Goal: Book appointment/travel/reservation

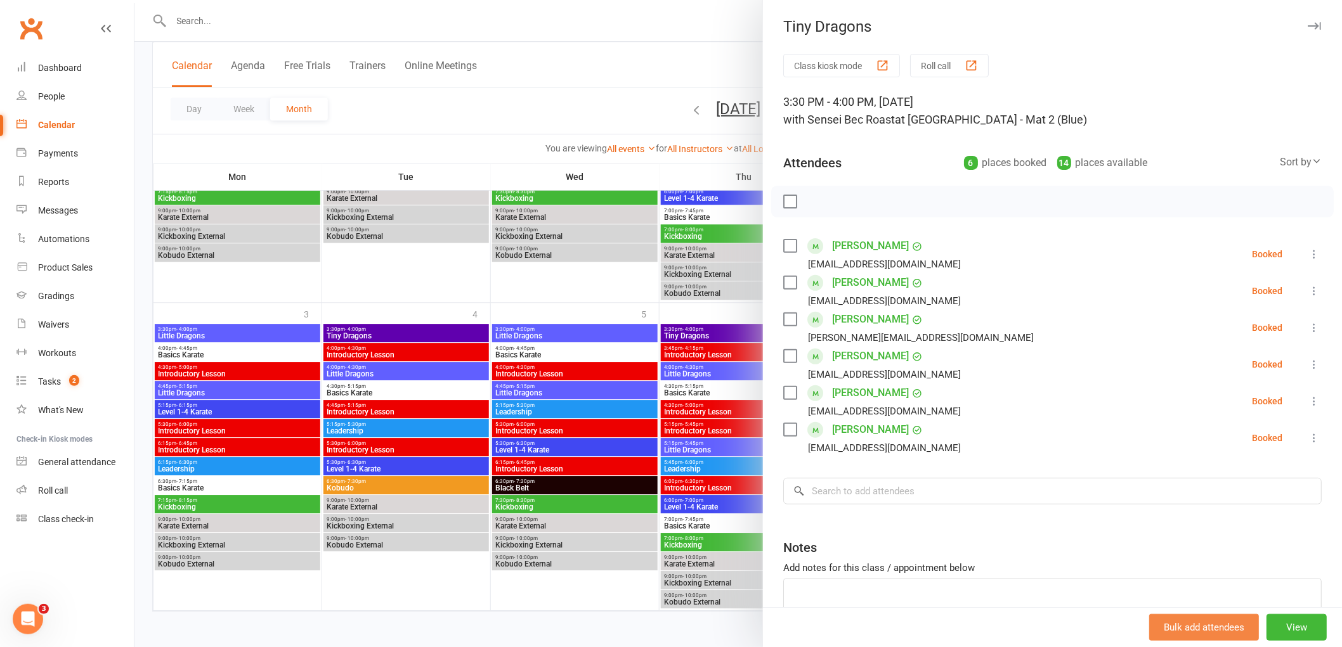
click at [1190, 616] on button "Bulk add attendees" at bounding box center [1204, 627] width 110 height 27
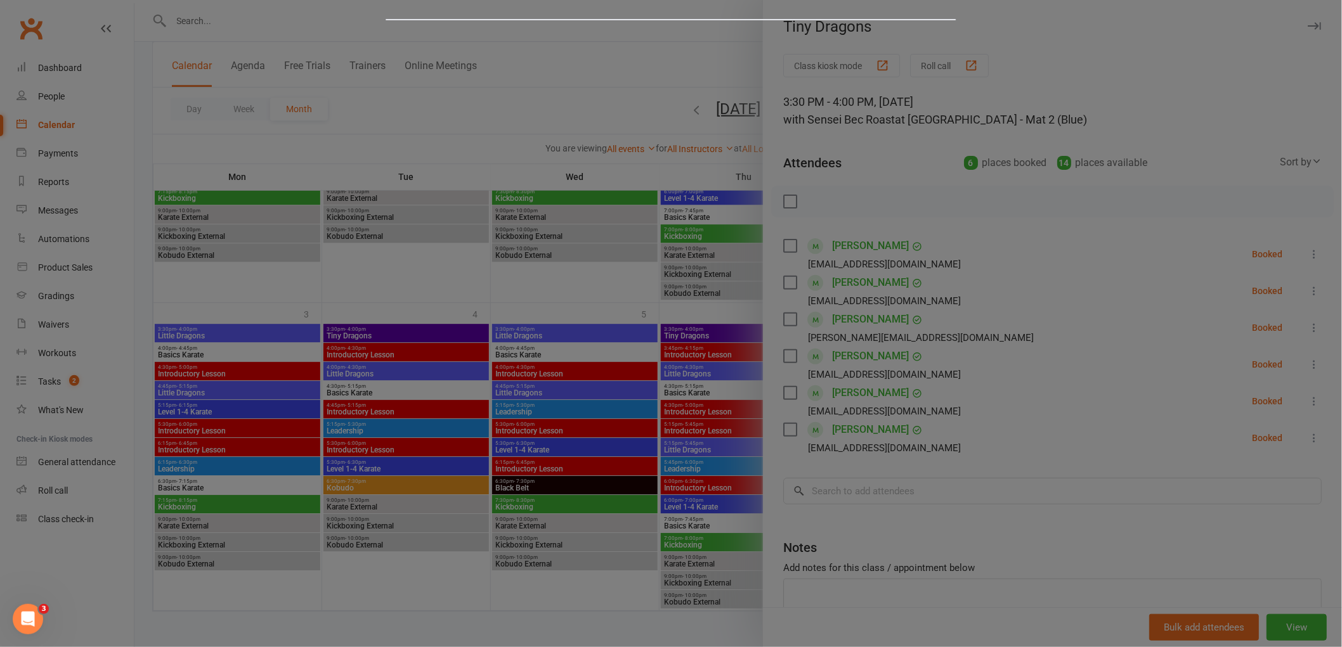
click at [1194, 624] on div at bounding box center [671, 323] width 1342 height 647
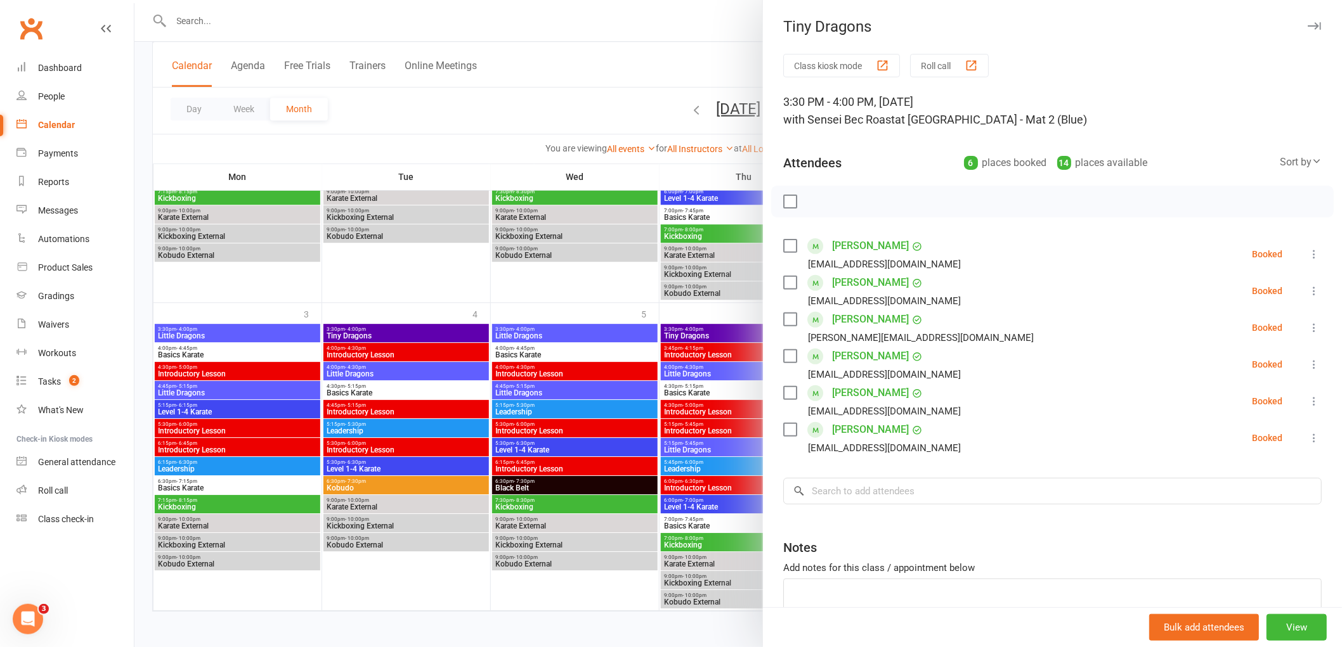
click at [674, 30] on div at bounding box center [737, 323] width 1207 height 647
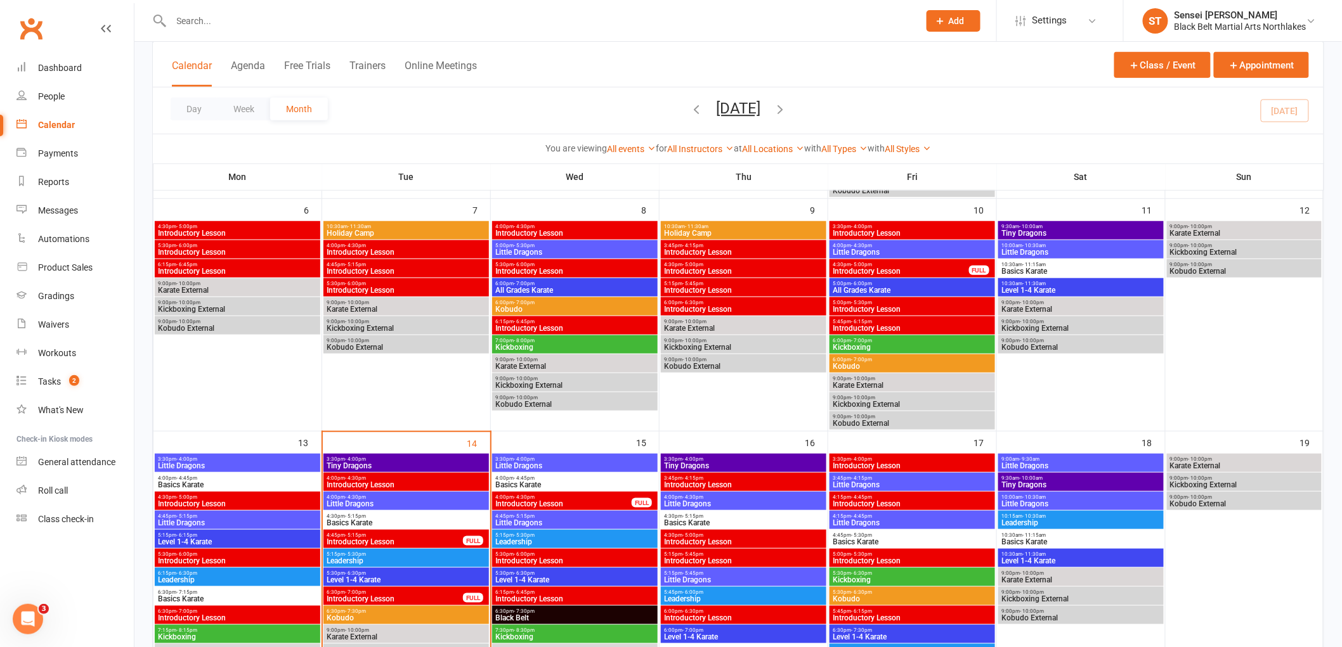
scroll to position [302, 0]
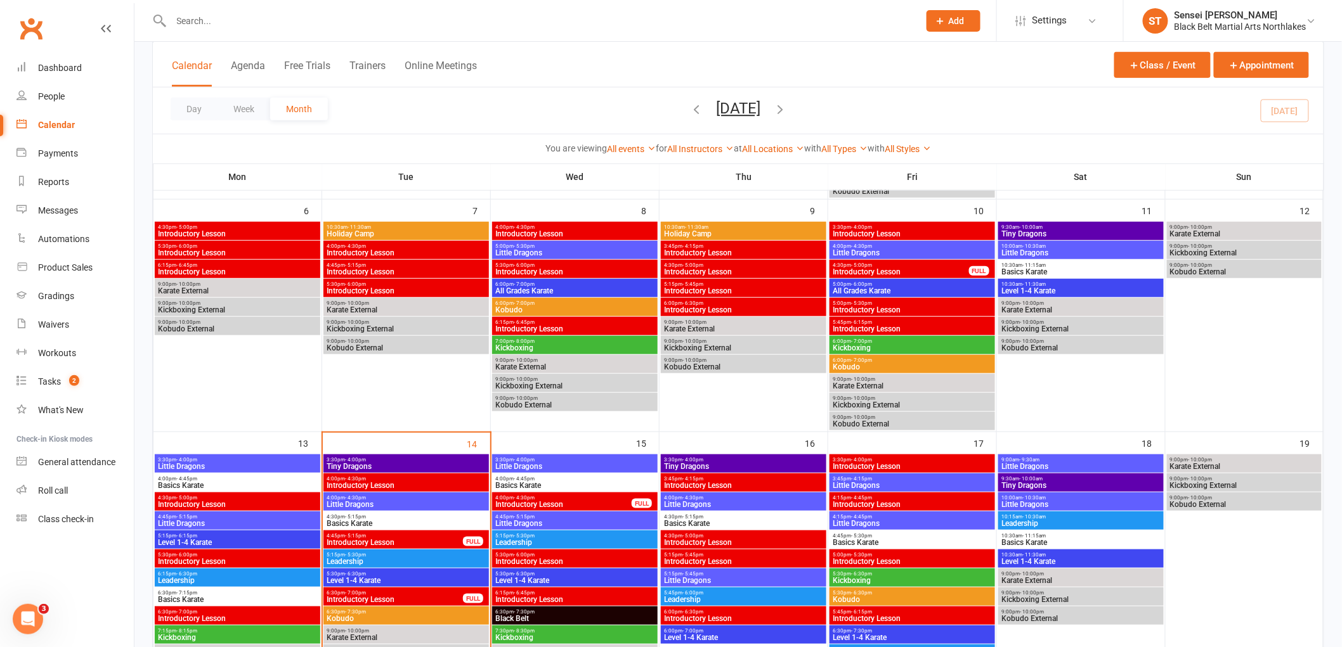
click at [405, 501] on span "Little Dragons" at bounding box center [406, 505] width 160 height 8
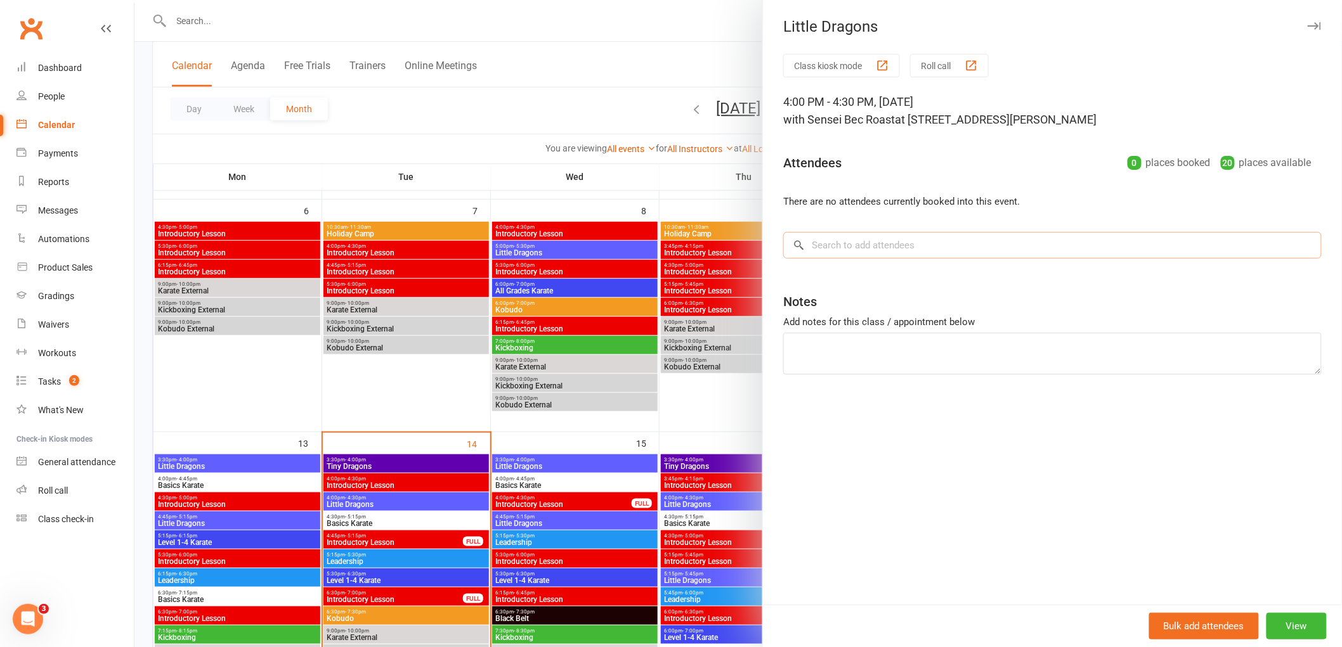
click at [885, 246] on input "search" at bounding box center [1052, 245] width 538 height 27
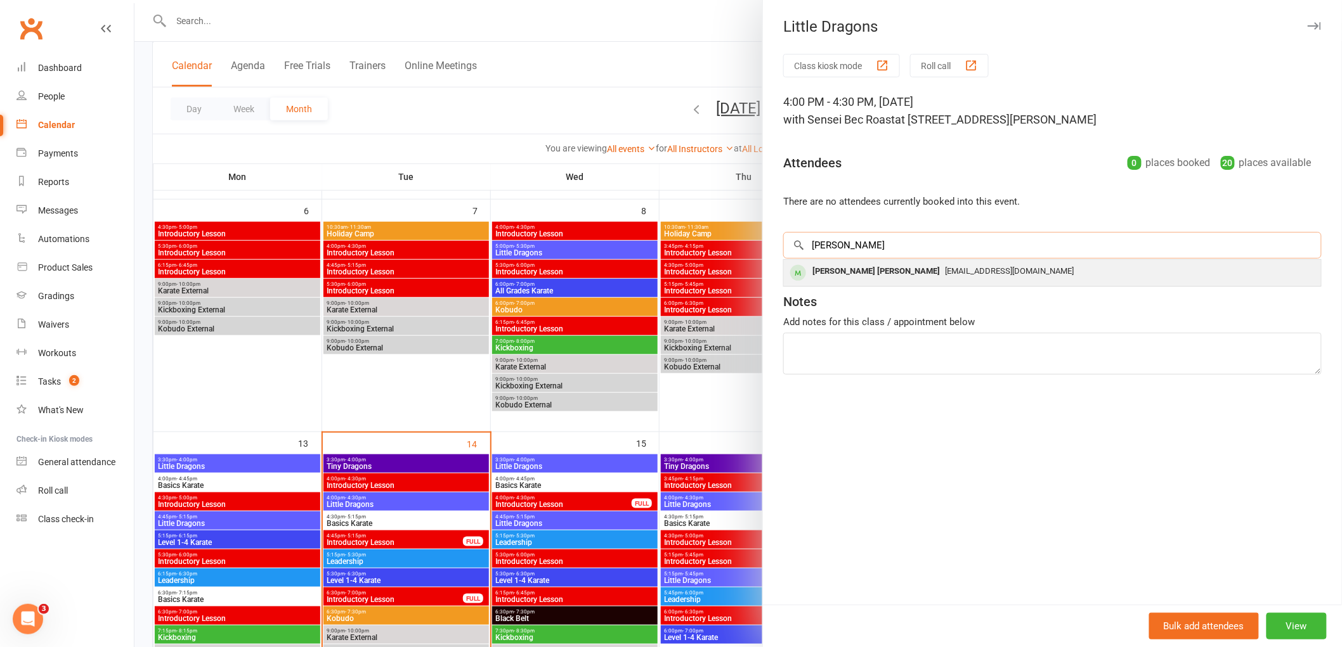
type input "[PERSON_NAME]"
click at [840, 268] on div "[PERSON_NAME] [PERSON_NAME]" at bounding box center [876, 272] width 138 height 18
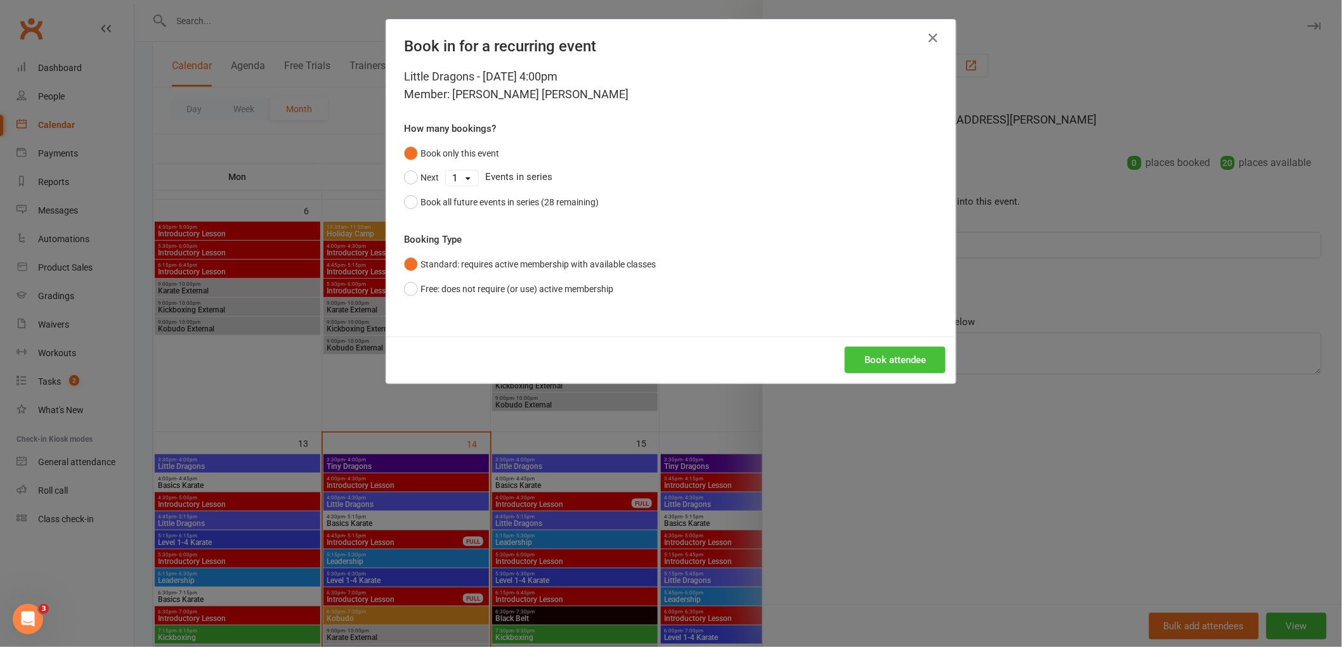
click at [899, 365] on button "Book attendee" at bounding box center [895, 360] width 101 height 27
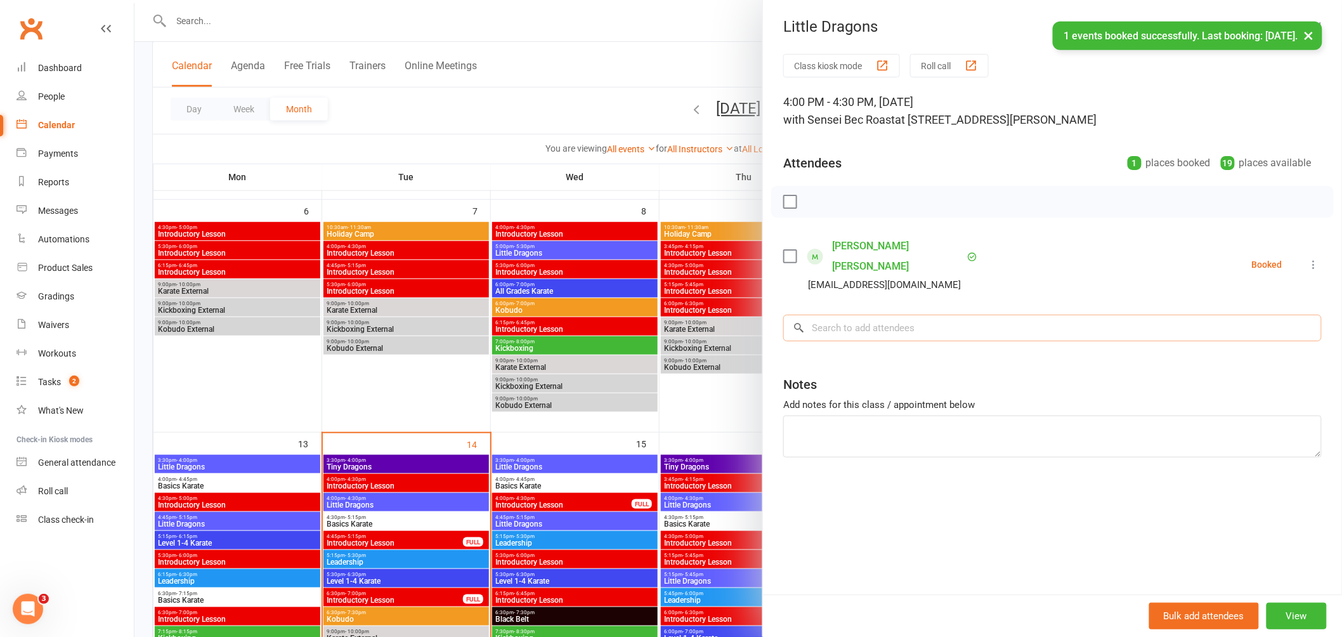
click at [854, 314] on input "search" at bounding box center [1052, 327] width 538 height 27
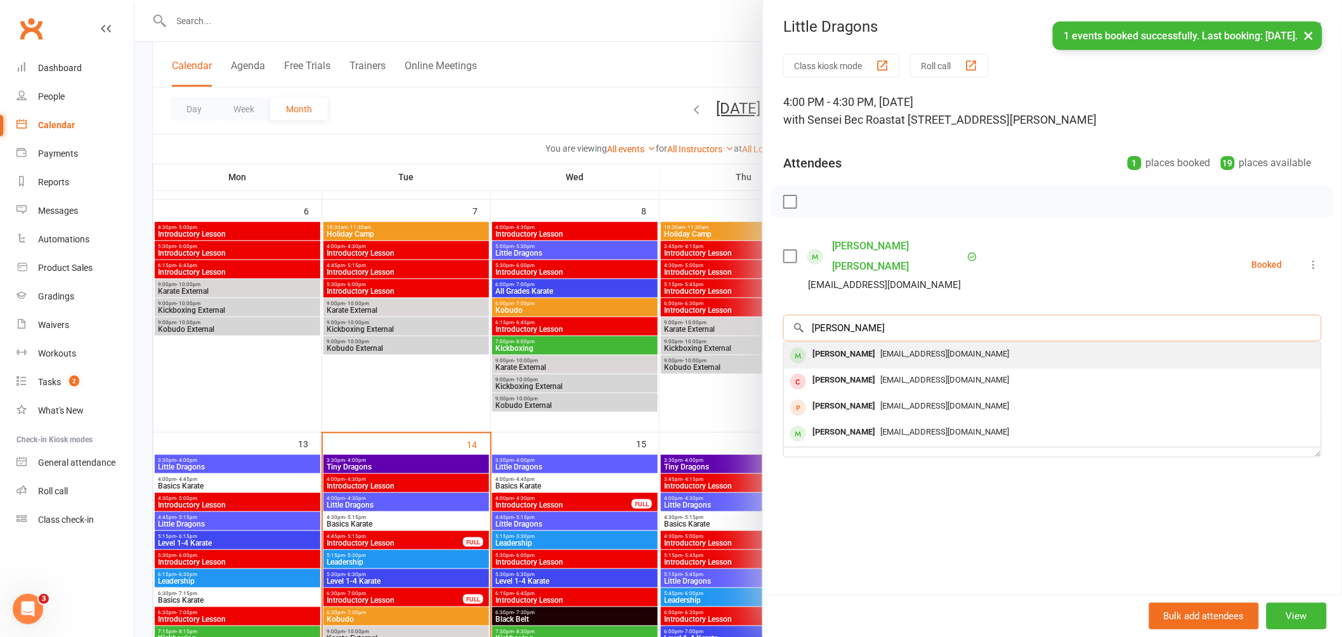
type input "[PERSON_NAME]"
click at [840, 345] on div "[PERSON_NAME]" at bounding box center [843, 354] width 73 height 18
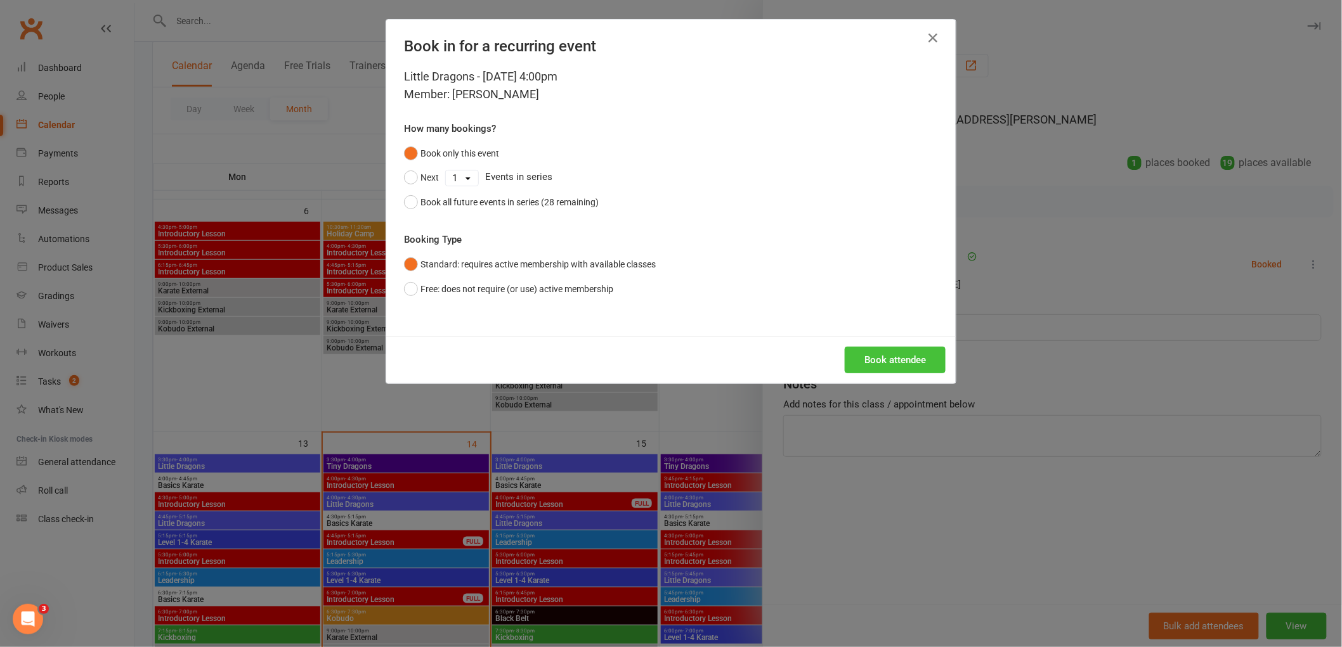
drag, startPoint x: 878, startPoint y: 362, endPoint x: 867, endPoint y: 365, distance: 11.1
click at [877, 363] on button "Book attendee" at bounding box center [895, 360] width 101 height 27
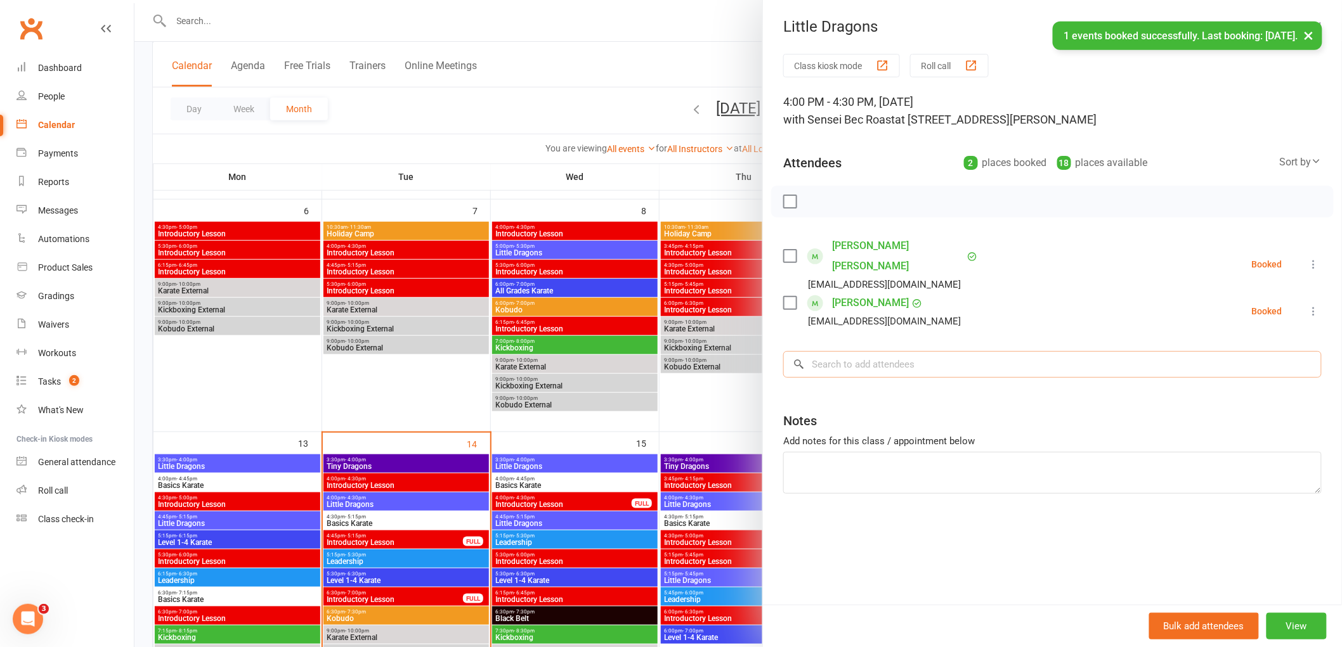
click at [847, 351] on input "search" at bounding box center [1052, 364] width 538 height 27
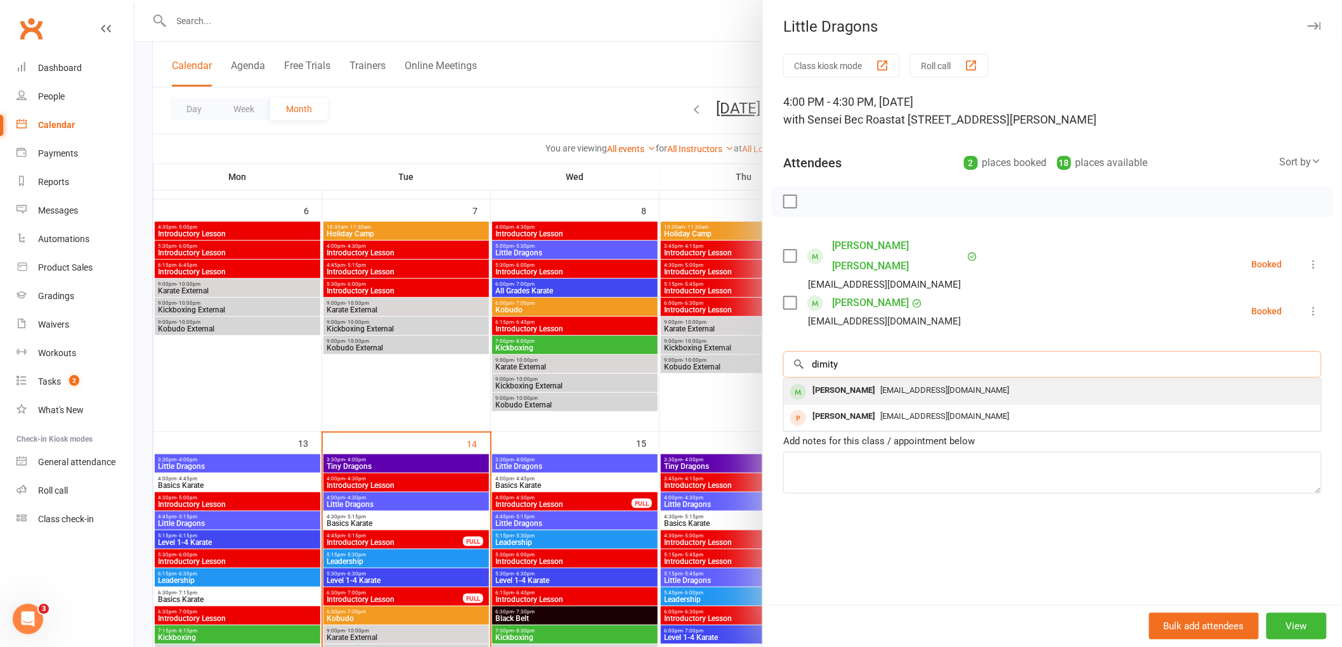
type input "dimity"
click at [833, 382] on div "[PERSON_NAME]" at bounding box center [843, 391] width 73 height 18
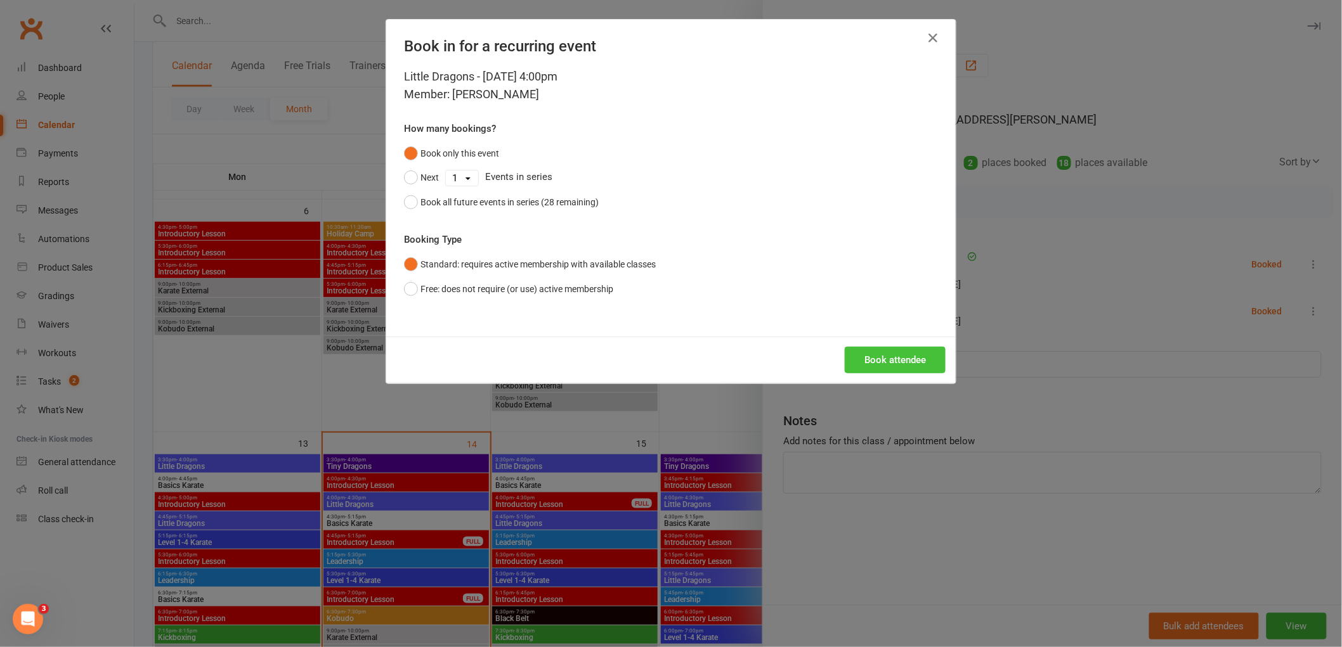
click at [885, 356] on button "Book attendee" at bounding box center [895, 360] width 101 height 27
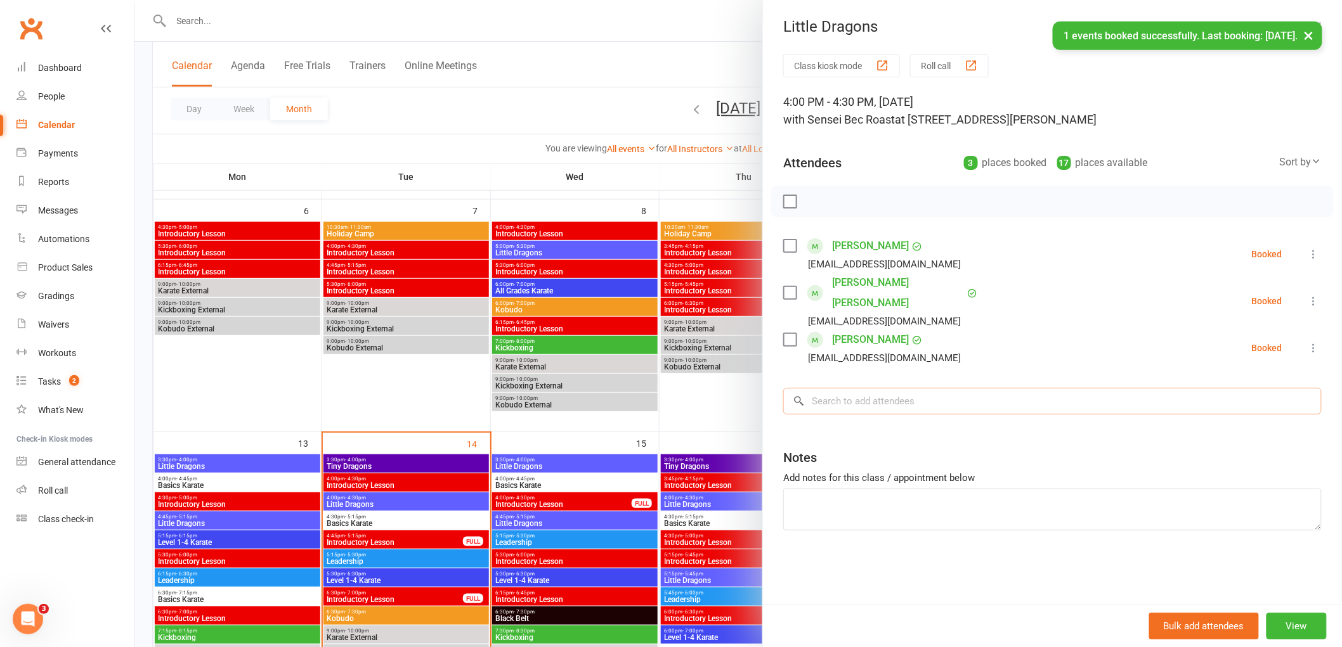
click at [877, 390] on input "search" at bounding box center [1052, 401] width 538 height 27
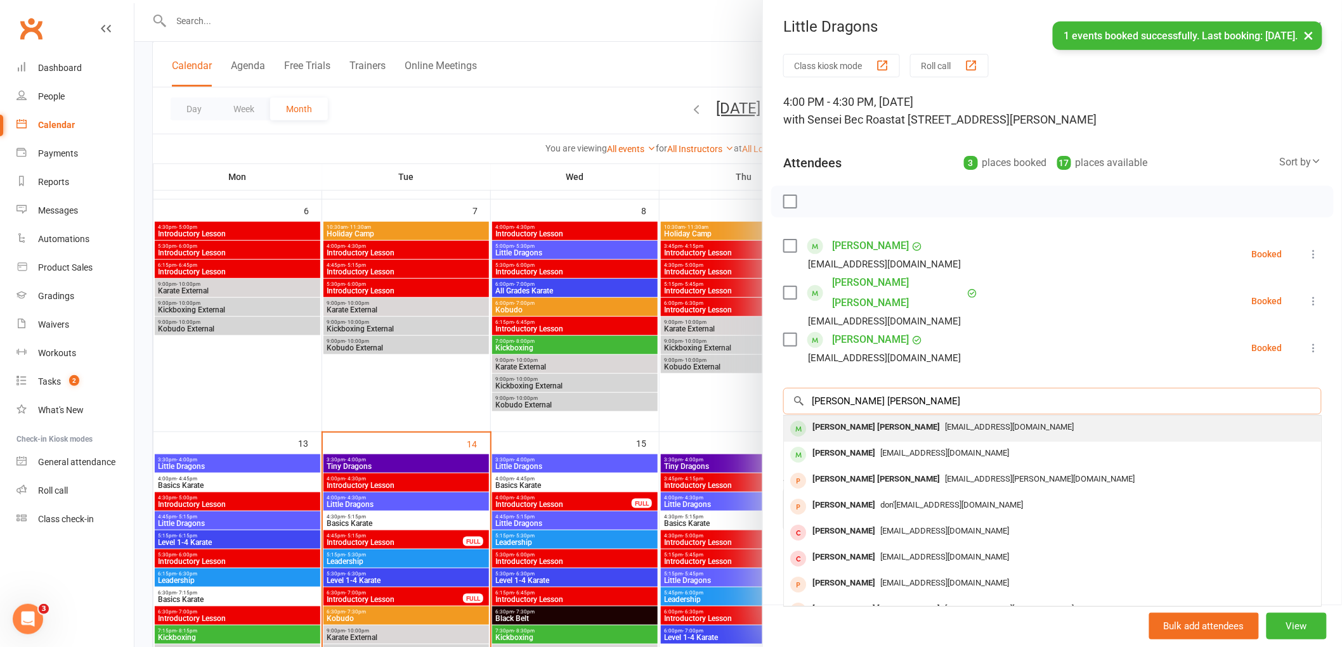
type input "[PERSON_NAME] [PERSON_NAME]"
click at [820, 418] on div "[PERSON_NAME] [PERSON_NAME]" at bounding box center [876, 427] width 138 height 18
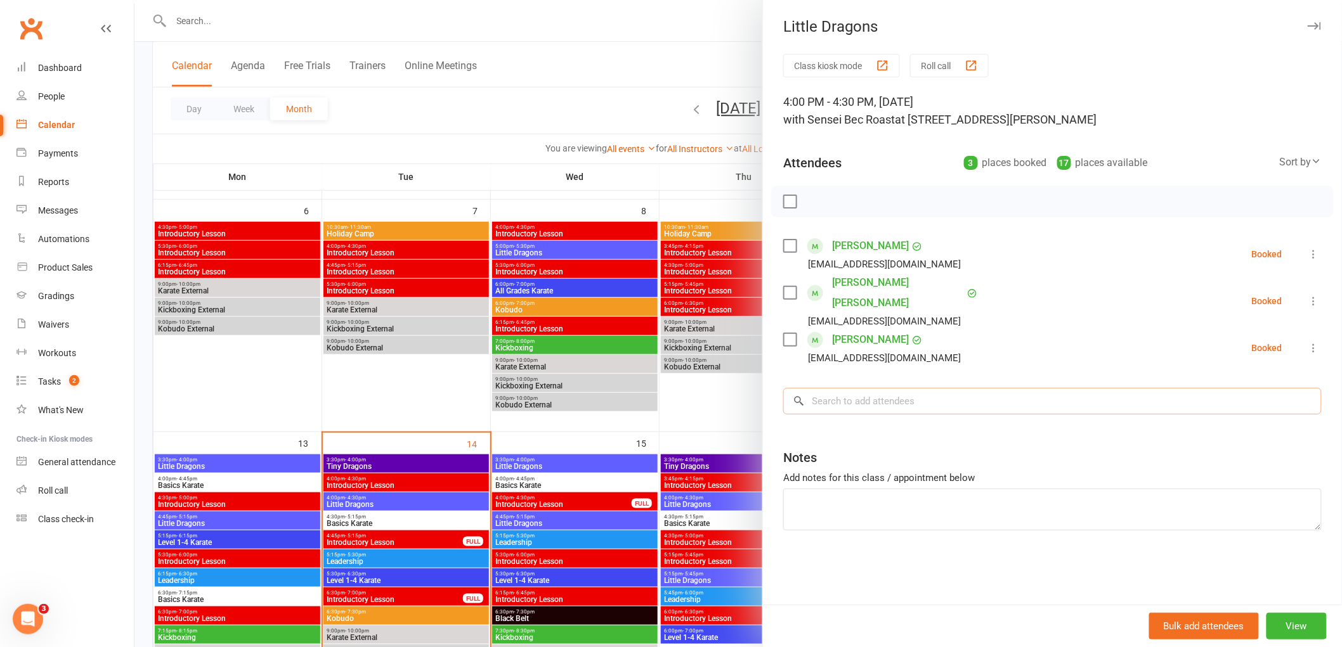
click at [831, 388] on input "search" at bounding box center [1052, 401] width 538 height 27
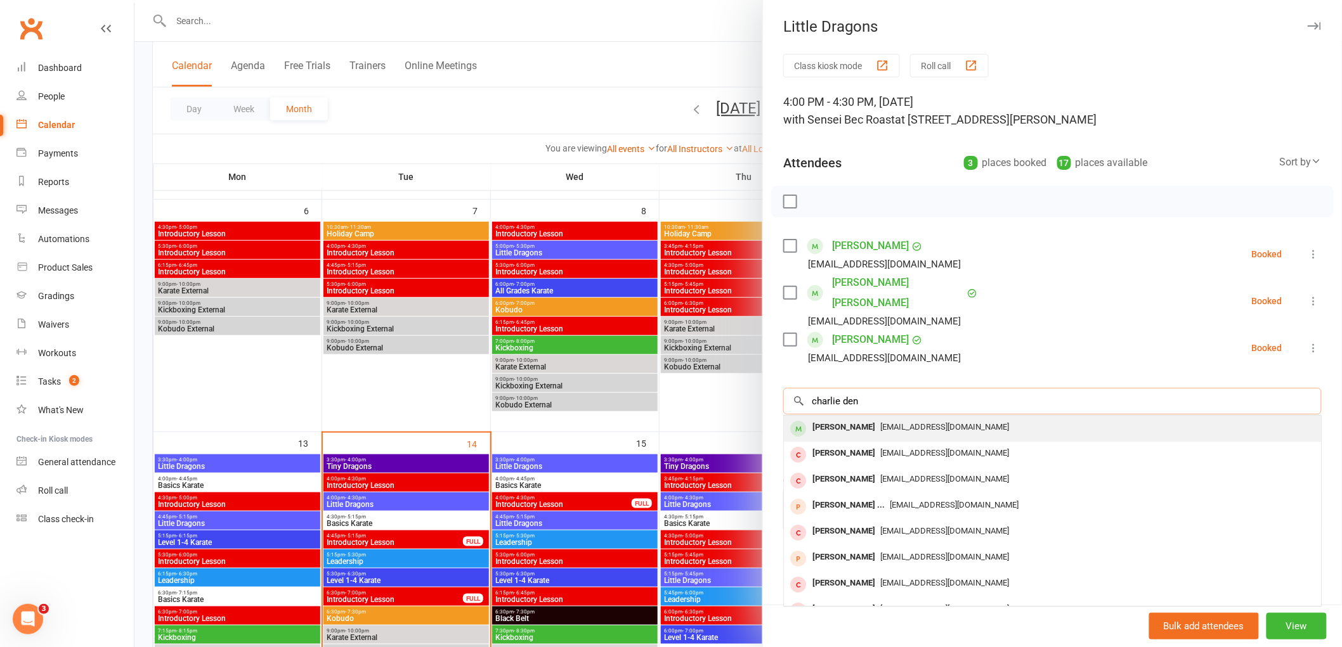
type input "charlie den"
click at [840, 418] on div "[PERSON_NAME]" at bounding box center [843, 427] width 73 height 18
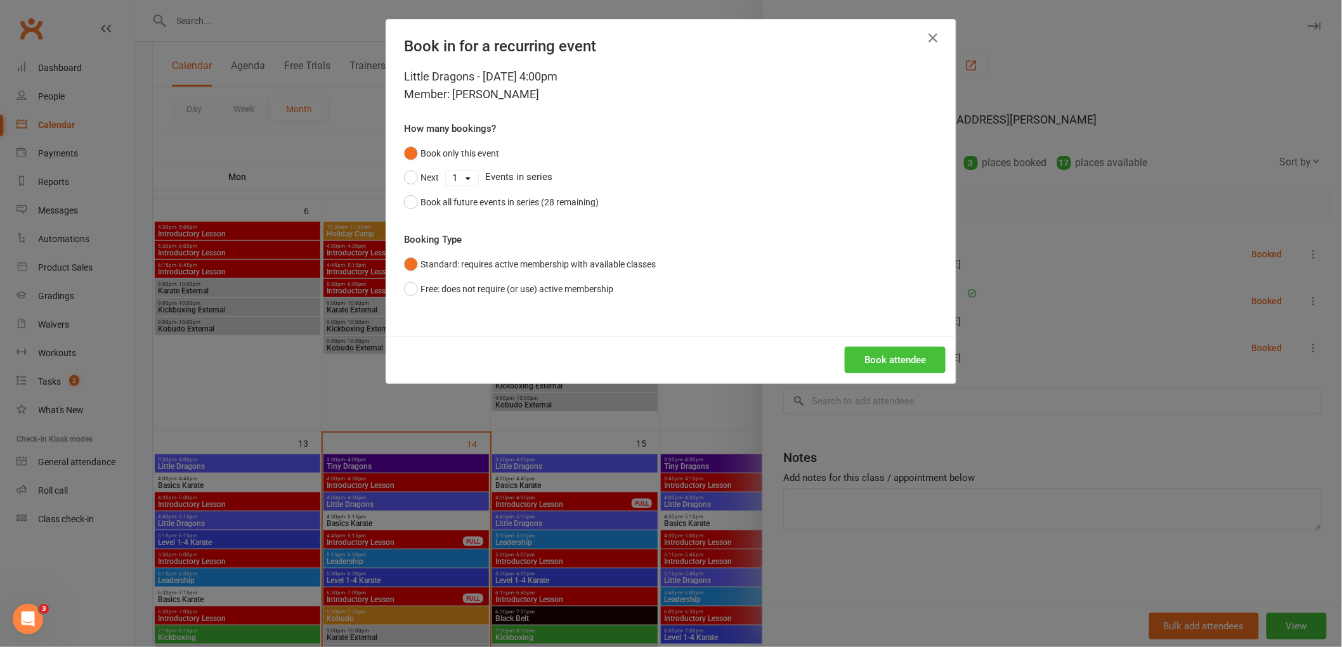
click at [879, 356] on button "Book attendee" at bounding box center [895, 360] width 101 height 27
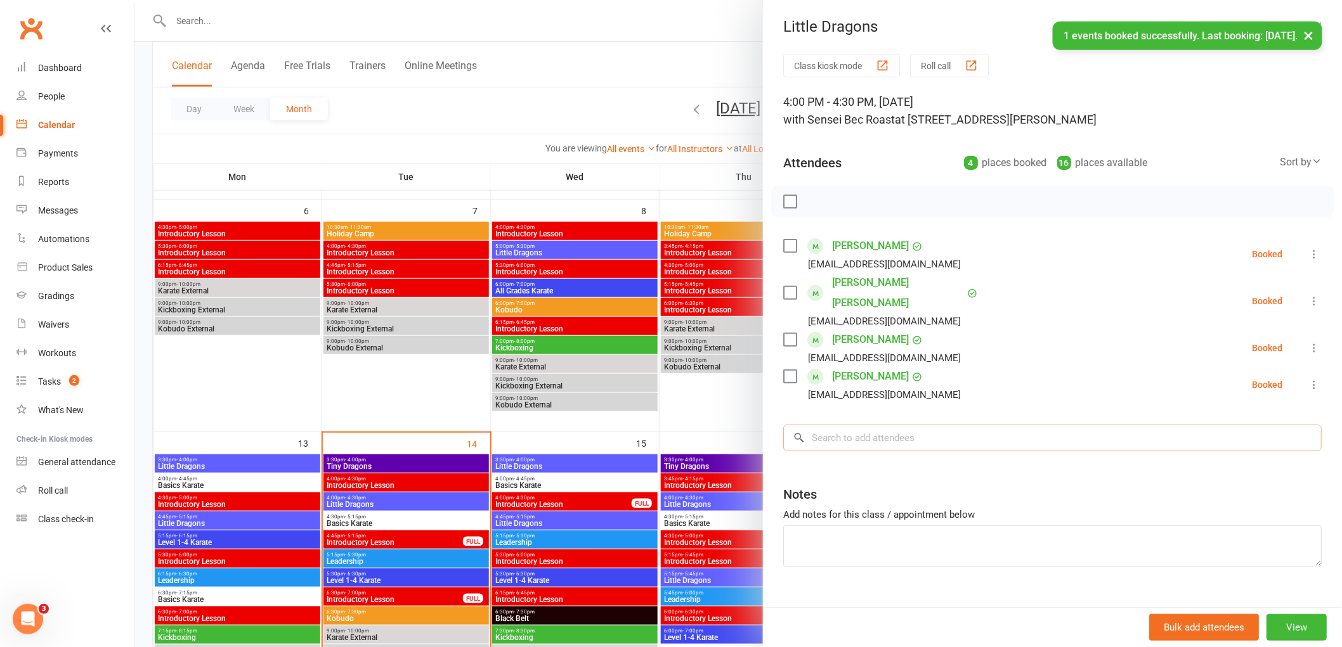
click at [866, 425] on input "search" at bounding box center [1052, 438] width 538 height 27
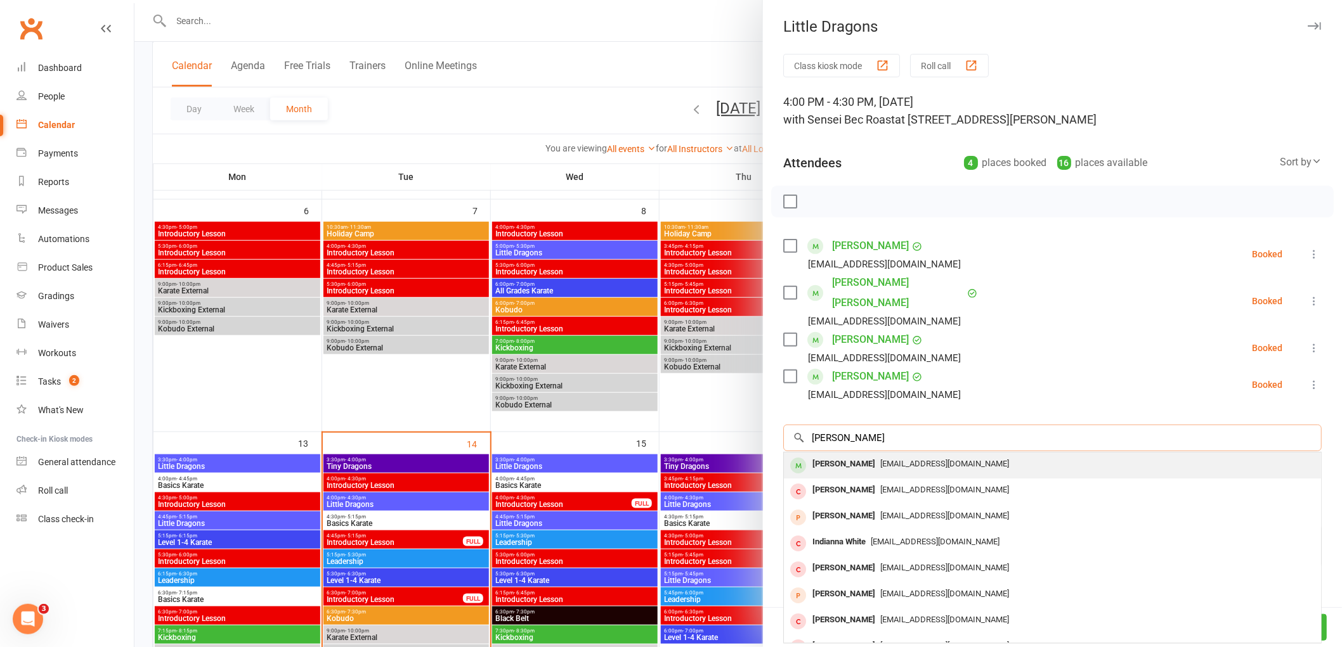
type input "[PERSON_NAME]"
click at [847, 455] on div "[PERSON_NAME]" at bounding box center [843, 464] width 73 height 18
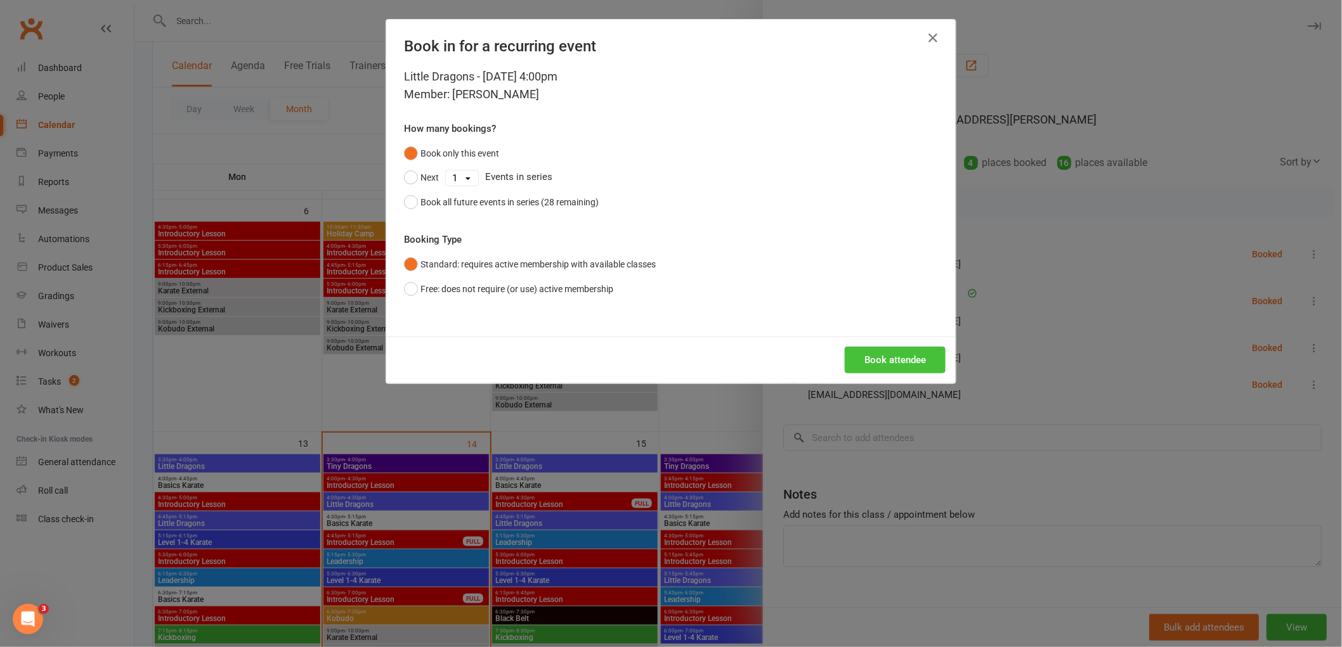
click at [911, 359] on button "Book attendee" at bounding box center [895, 360] width 101 height 27
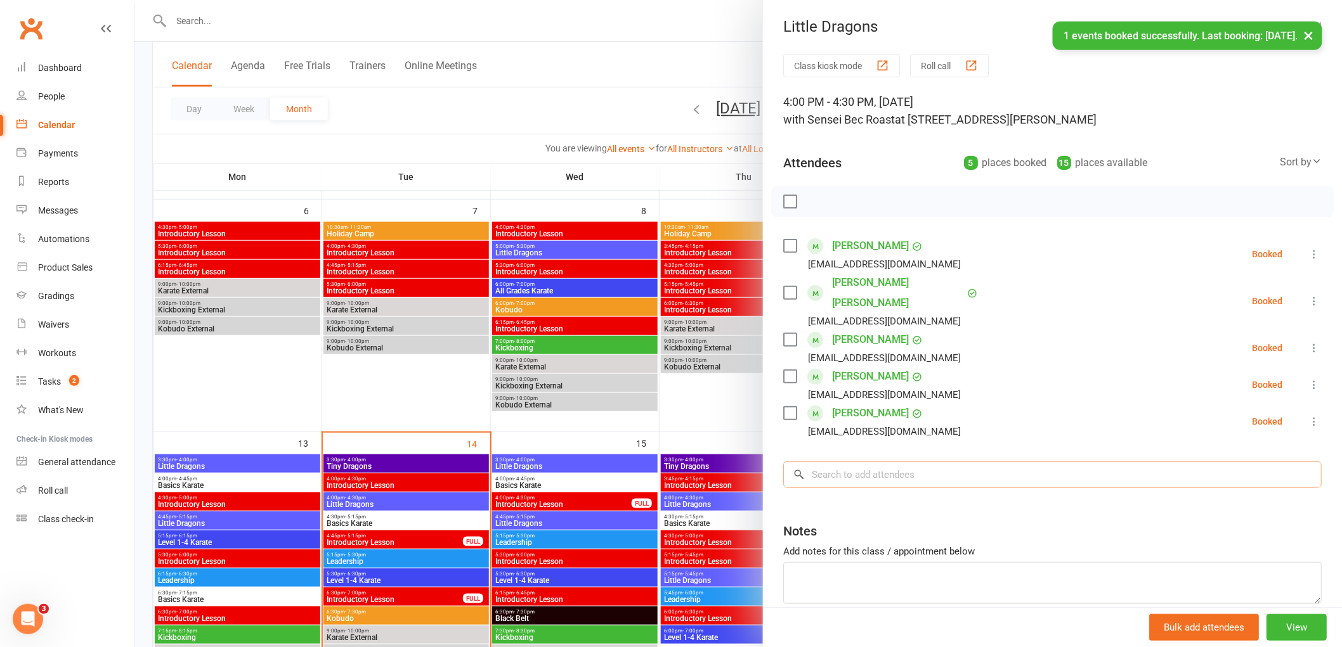
click at [852, 462] on input "search" at bounding box center [1052, 475] width 538 height 27
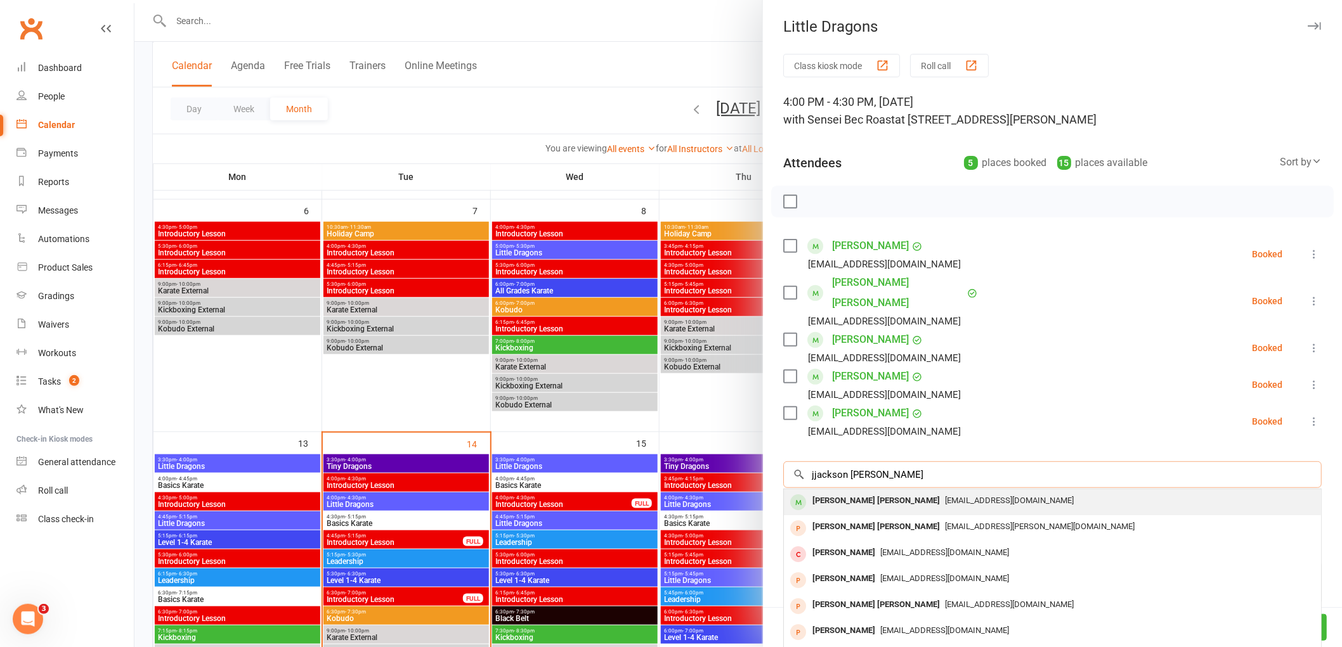
type input "jjackson [PERSON_NAME]"
click at [843, 492] on div "[PERSON_NAME] [PERSON_NAME]" at bounding box center [876, 501] width 138 height 18
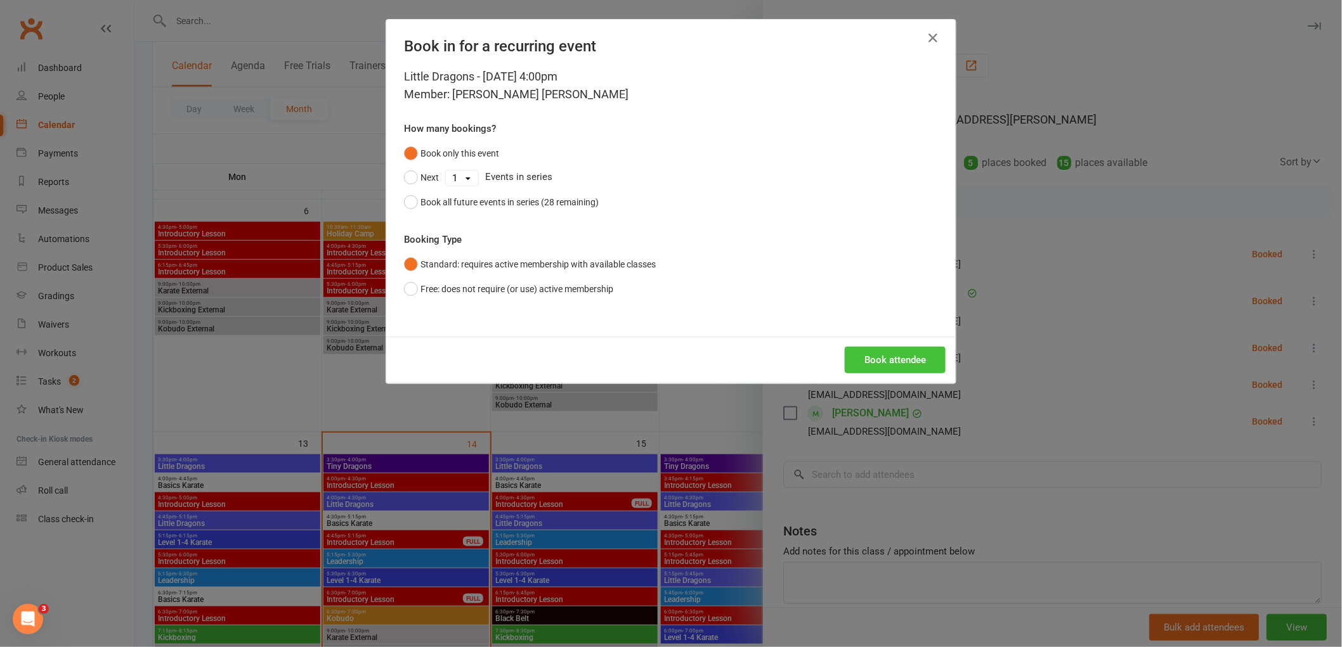
click at [907, 355] on button "Book attendee" at bounding box center [895, 360] width 101 height 27
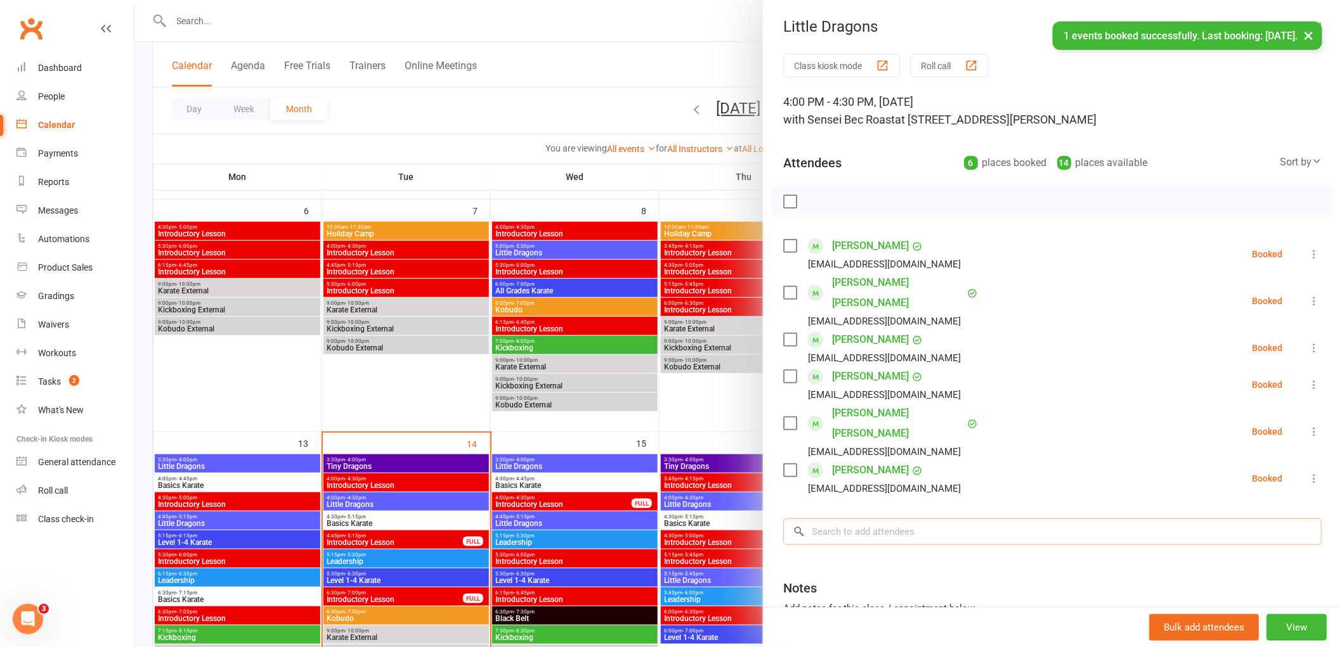
click at [853, 519] on input "search" at bounding box center [1052, 532] width 538 height 27
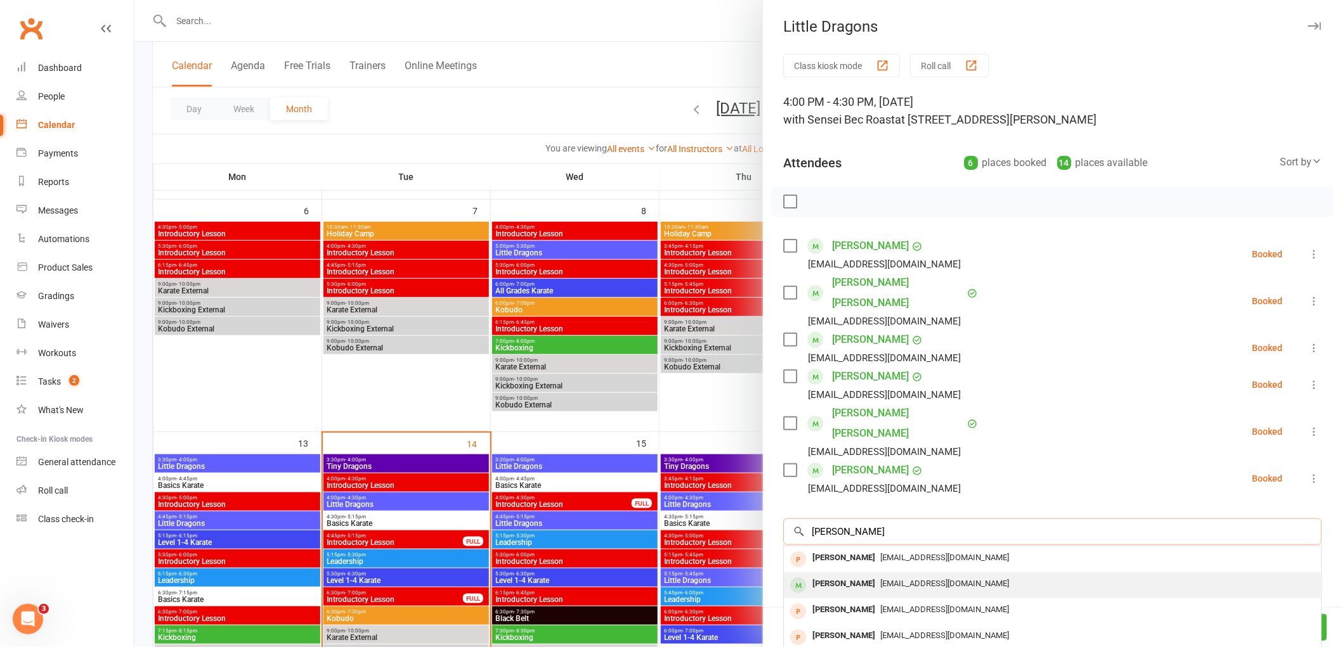
type input "[PERSON_NAME]"
click at [834, 575] on div "[PERSON_NAME]" at bounding box center [843, 584] width 73 height 18
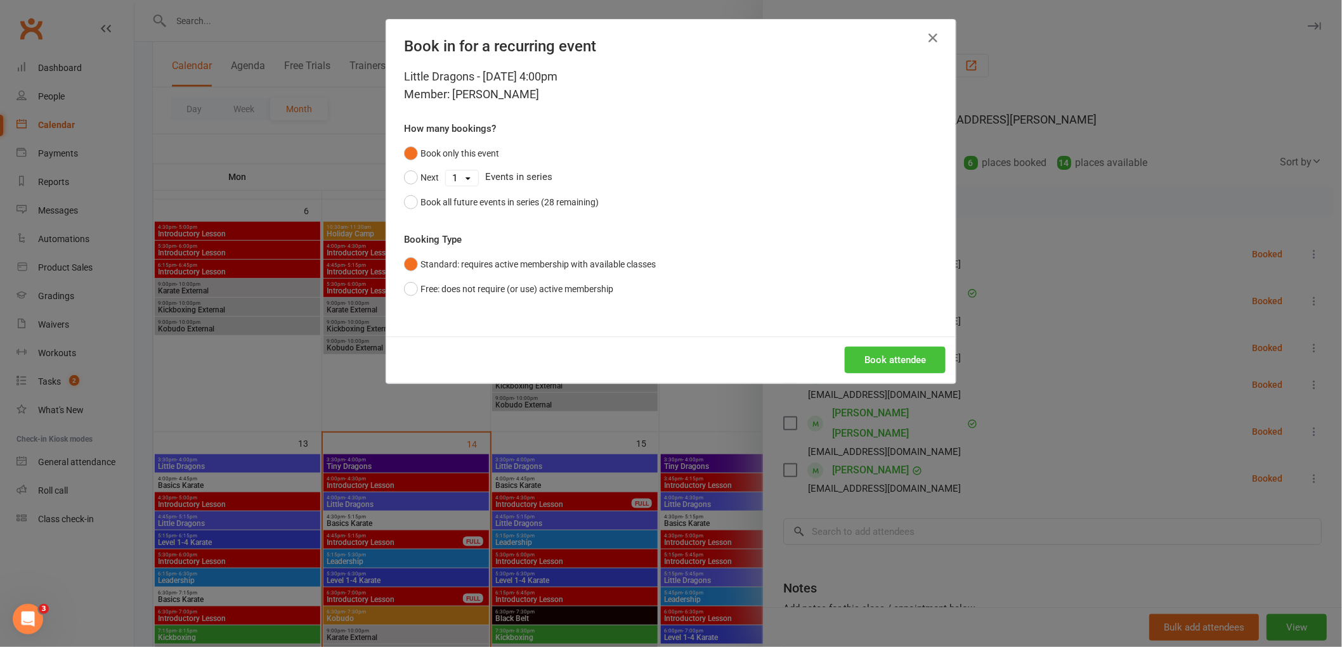
click at [878, 370] on button "Book attendee" at bounding box center [895, 360] width 101 height 27
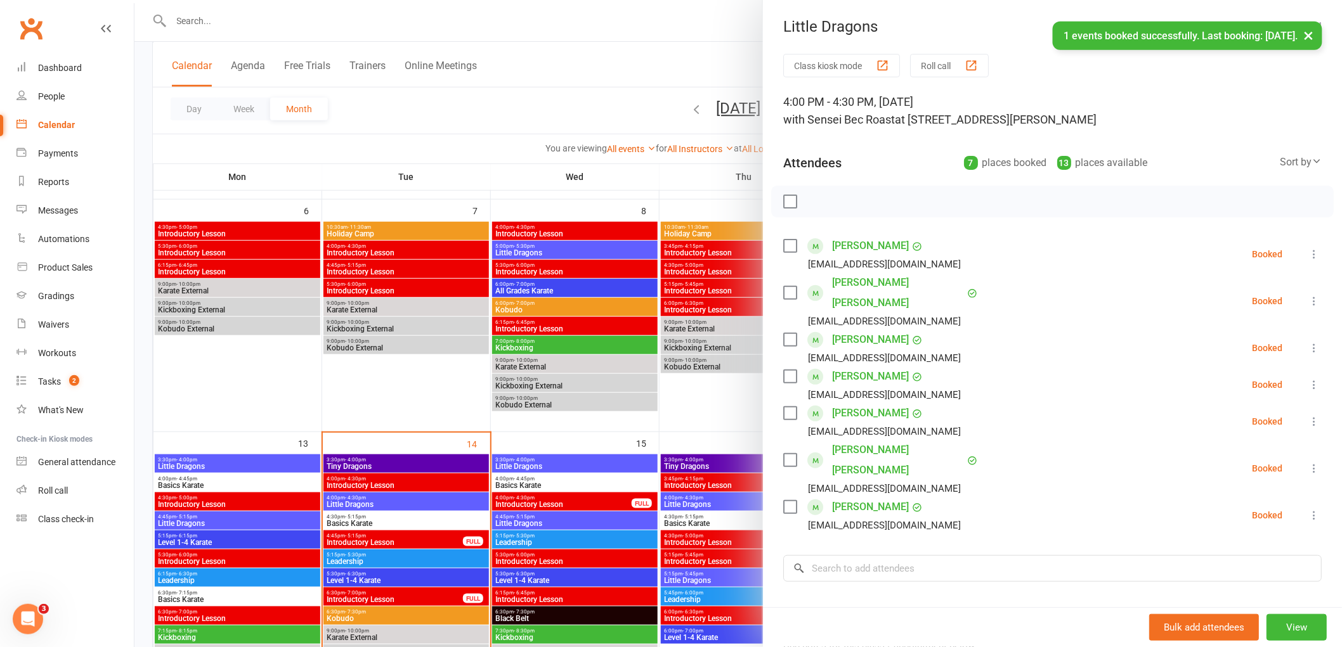
click at [784, 197] on label at bounding box center [789, 201] width 13 height 13
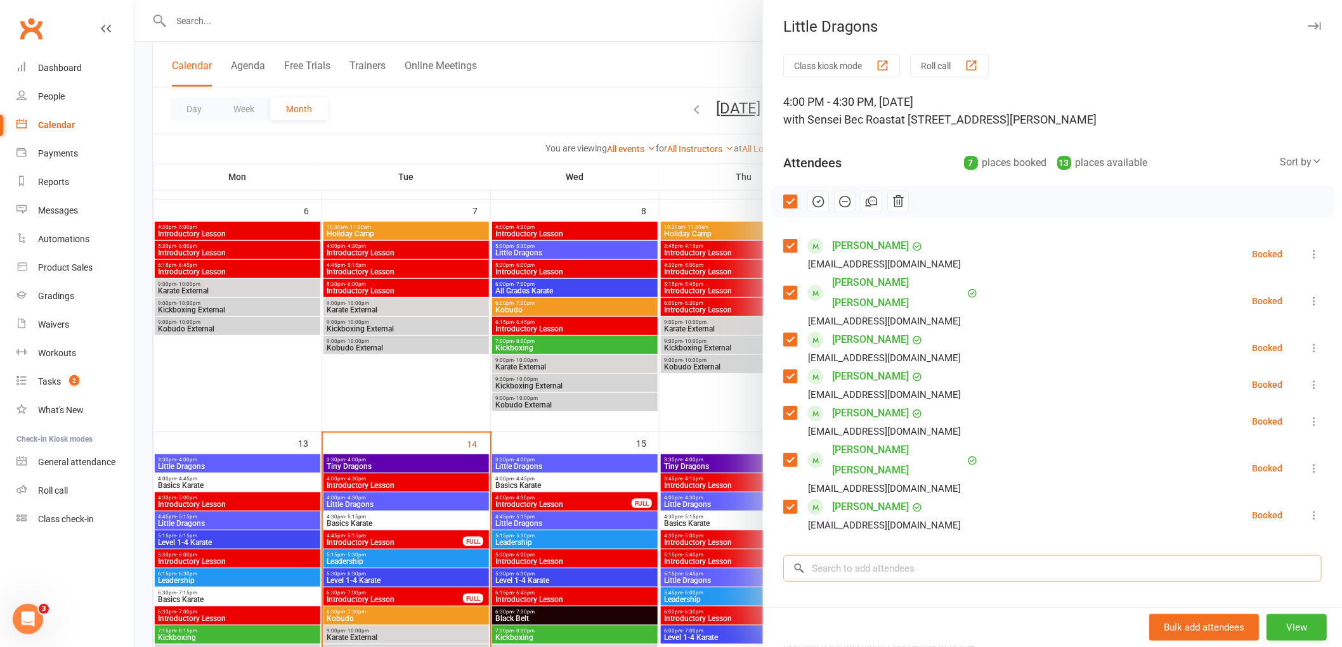
click at [840, 555] on input "search" at bounding box center [1052, 568] width 538 height 27
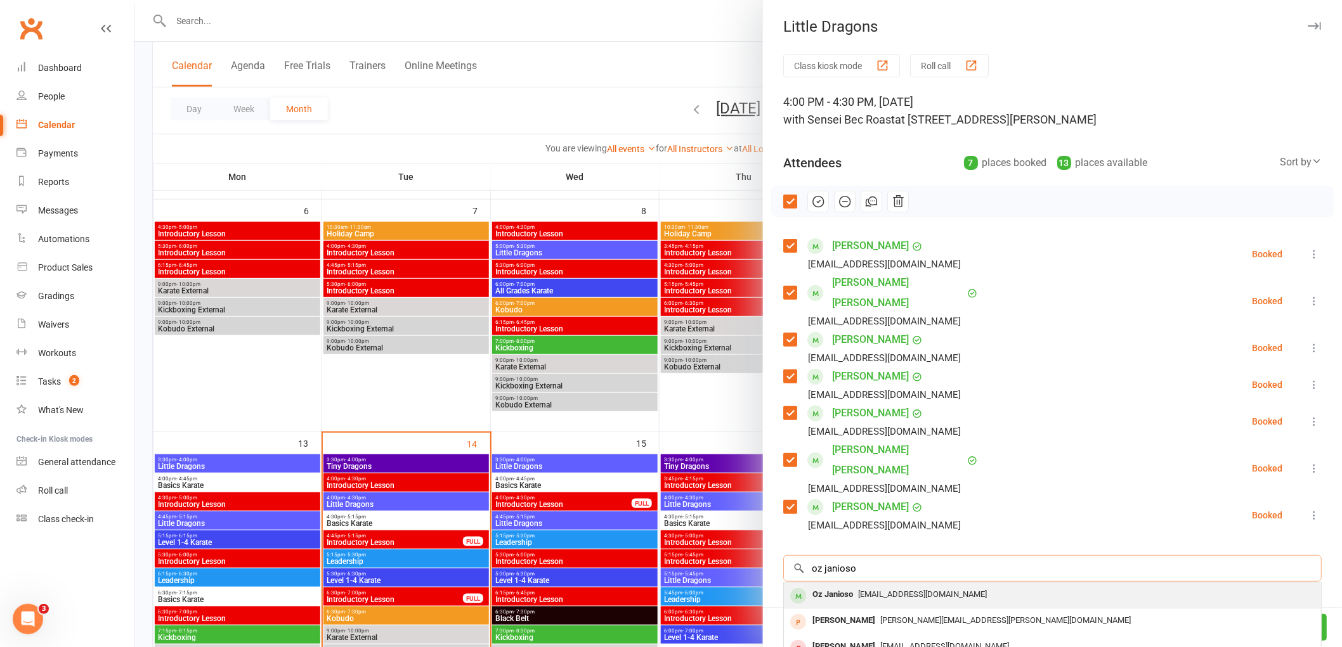
type input "oz janioso"
click at [821, 583] on div "Oz Janioso [EMAIL_ADDRESS][DOMAIN_NAME]" at bounding box center [1052, 596] width 537 height 26
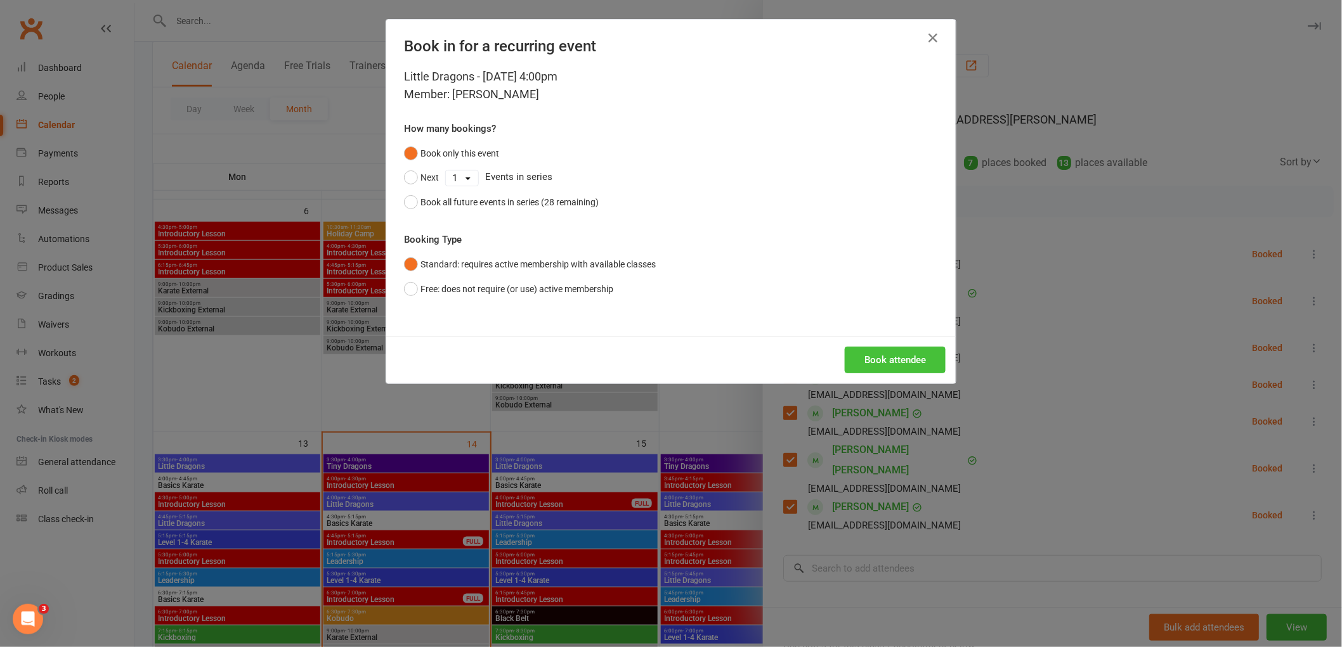
click at [886, 349] on button "Book attendee" at bounding box center [895, 360] width 101 height 27
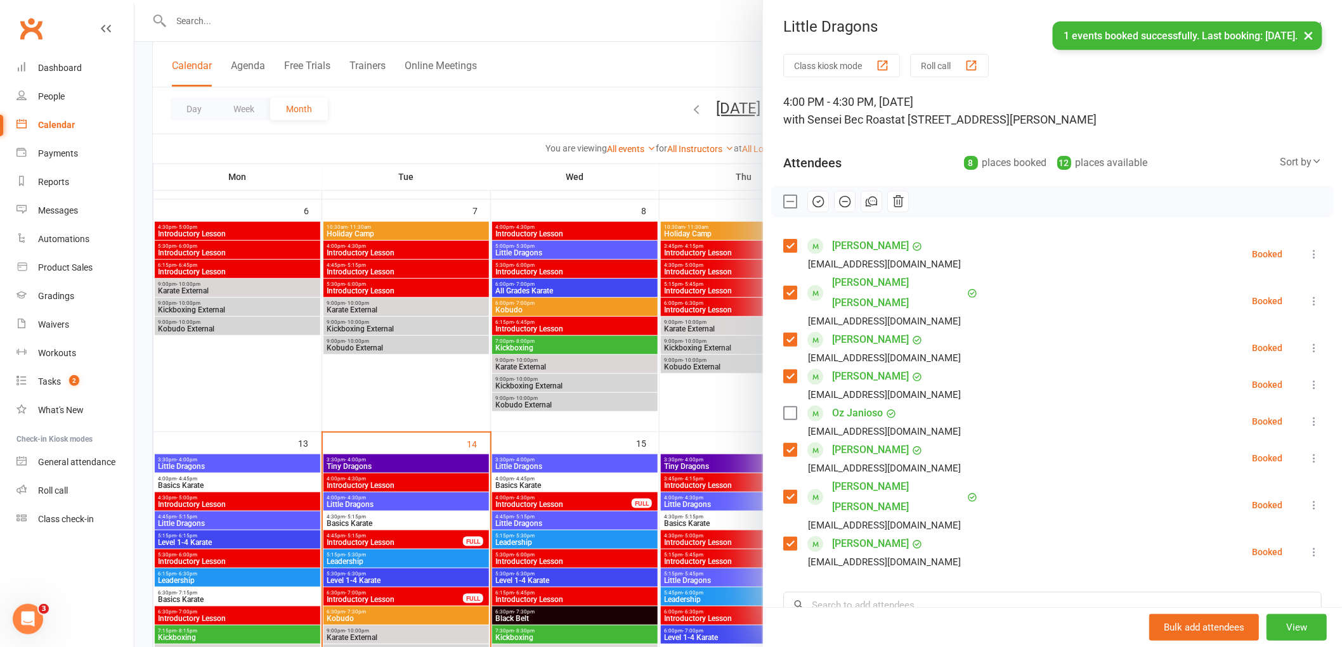
click at [786, 407] on label at bounding box center [789, 413] width 13 height 13
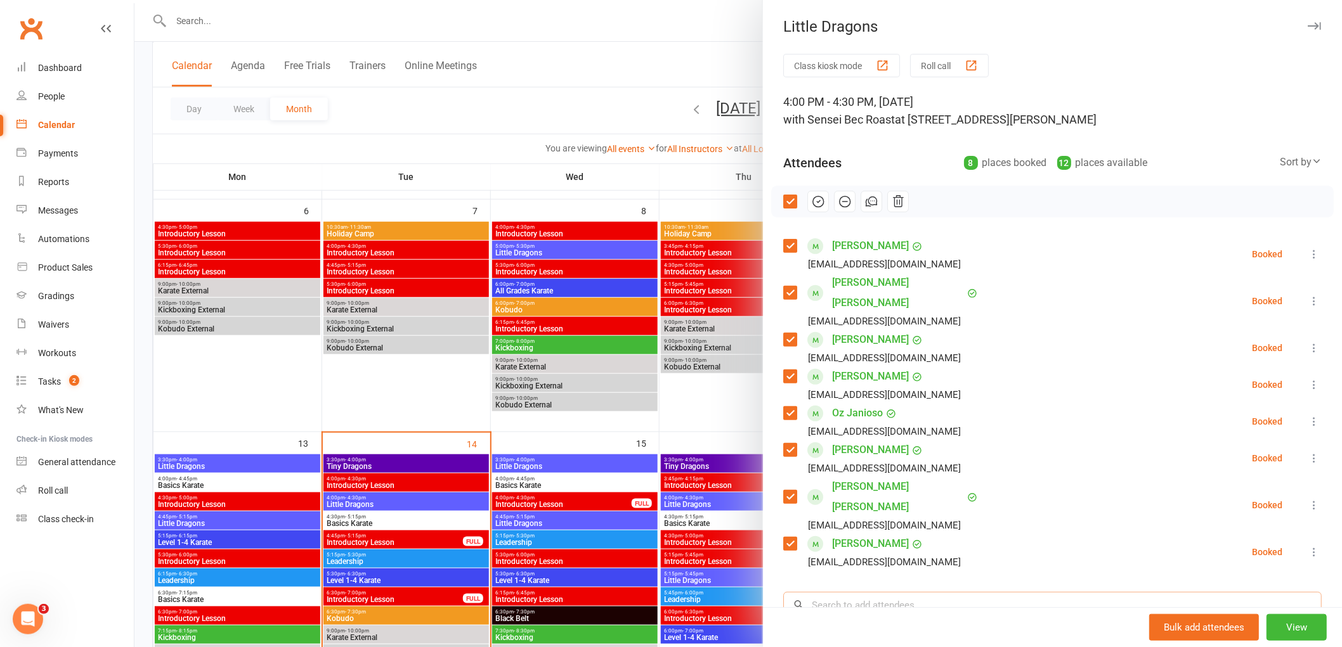
click at [869, 592] on input "search" at bounding box center [1052, 605] width 538 height 27
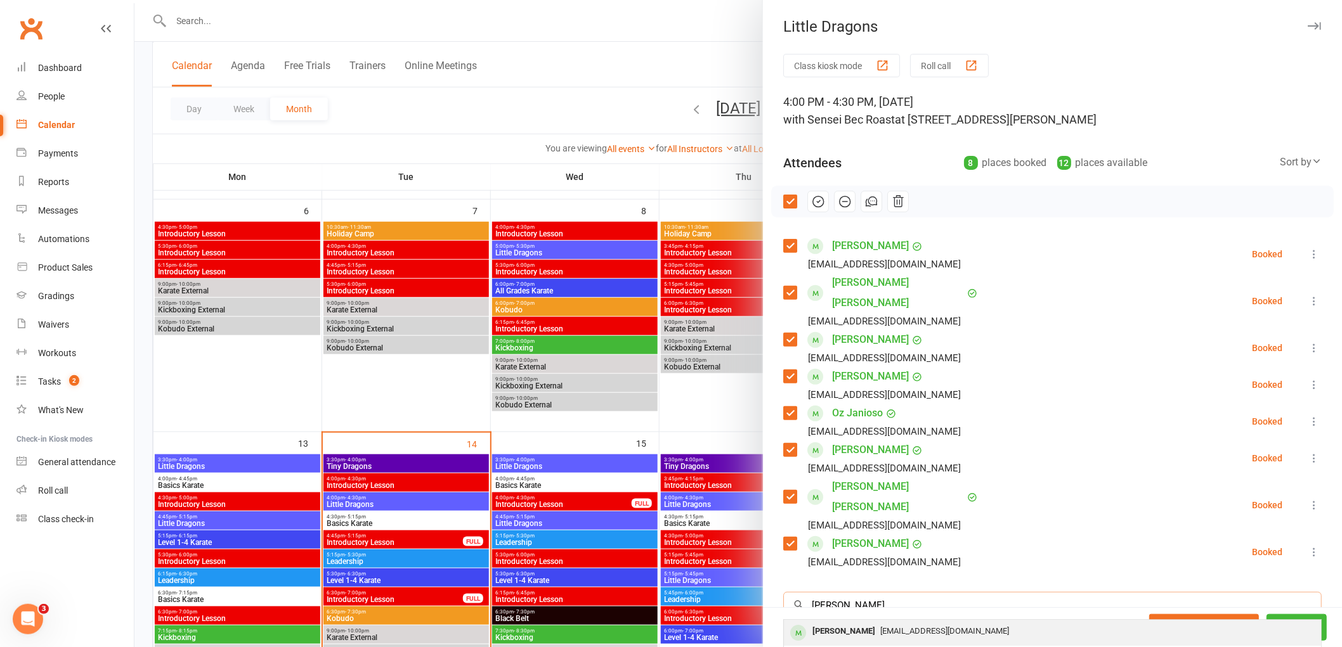
type input "[PERSON_NAME]"
click at [828, 623] on div "[PERSON_NAME]" at bounding box center [843, 632] width 73 height 18
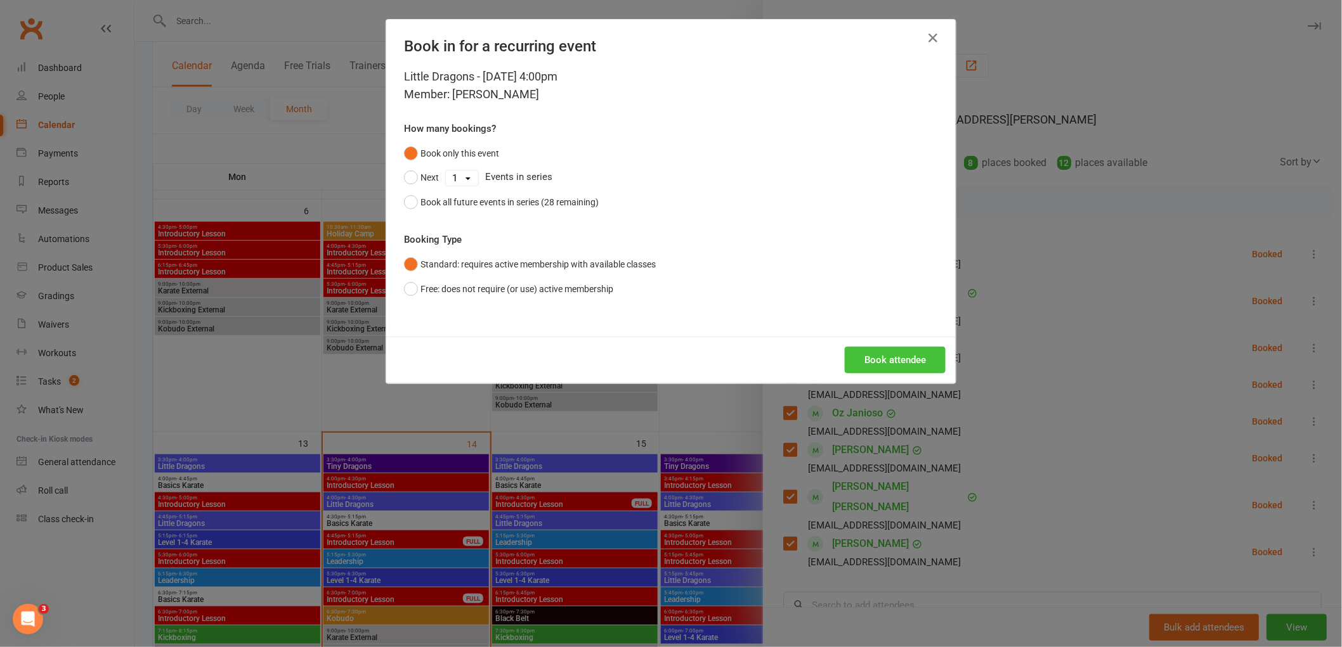
click at [885, 351] on button "Book attendee" at bounding box center [895, 360] width 101 height 27
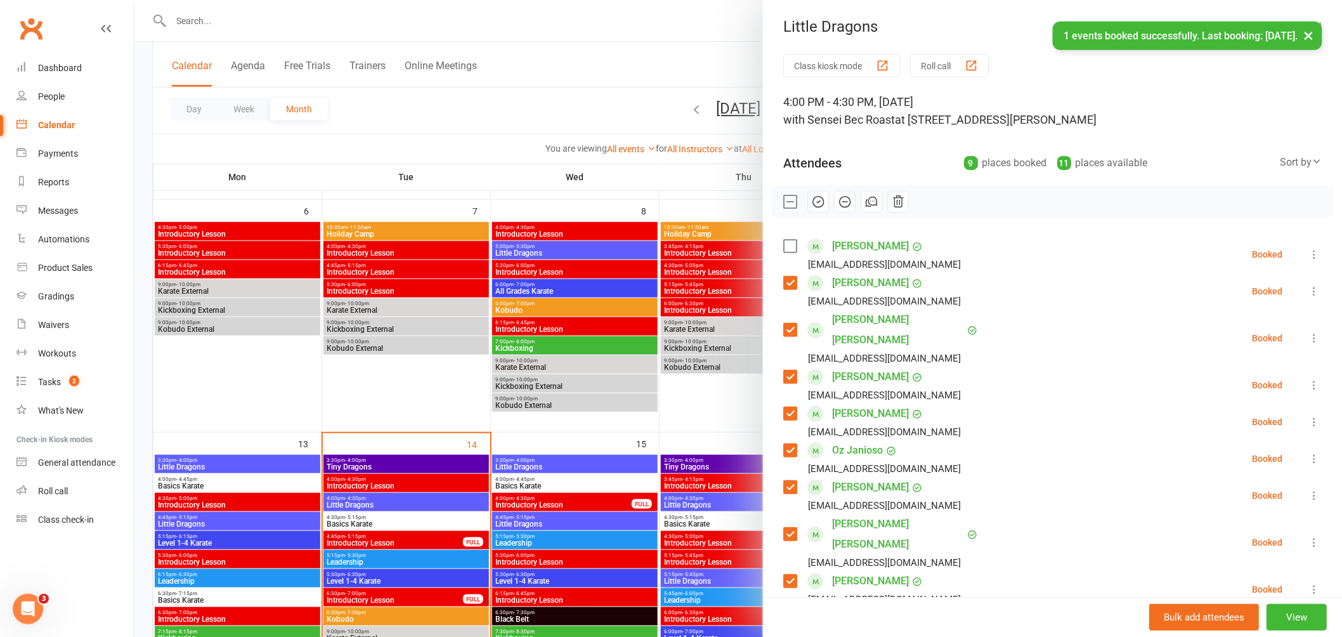
click at [783, 245] on label at bounding box center [789, 246] width 13 height 13
drag, startPoint x: 814, startPoint y: 198, endPoint x: 743, endPoint y: 49, distance: 164.8
click at [814, 199] on icon "button" at bounding box center [818, 202] width 14 height 14
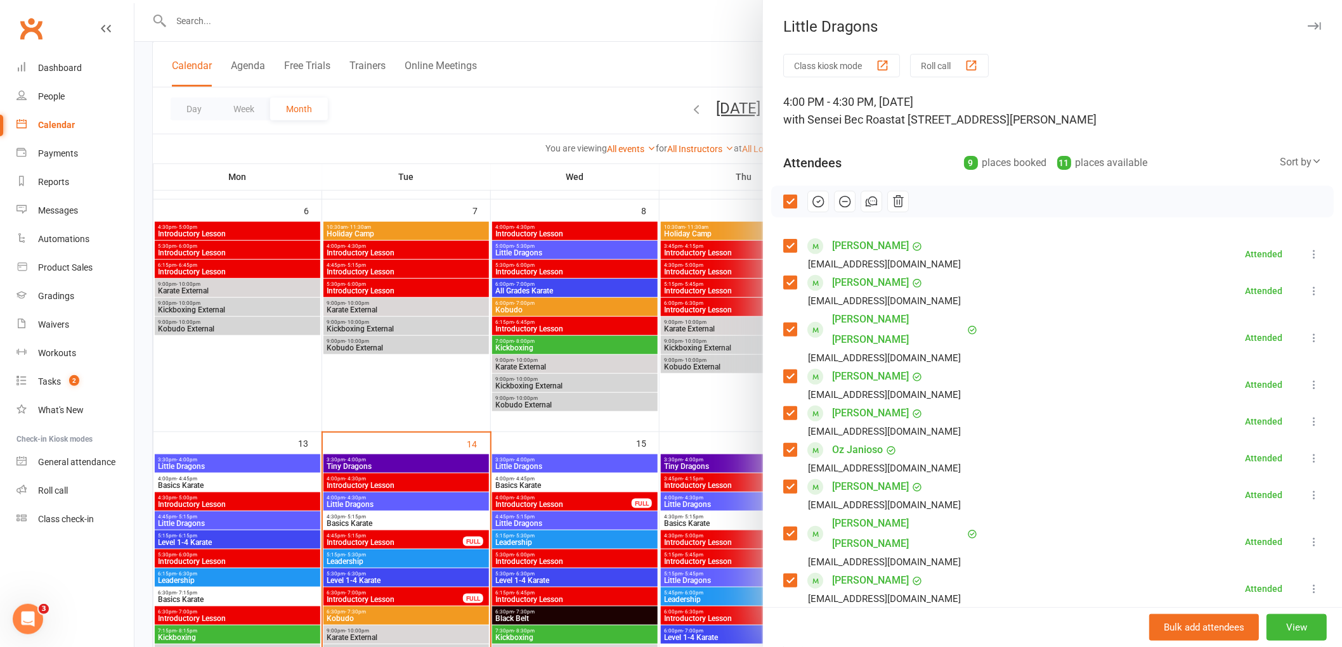
click at [791, 199] on div at bounding box center [1052, 202] width 562 height 32
click at [785, 197] on label at bounding box center [789, 201] width 13 height 13
click at [377, 464] on div at bounding box center [737, 323] width 1207 height 647
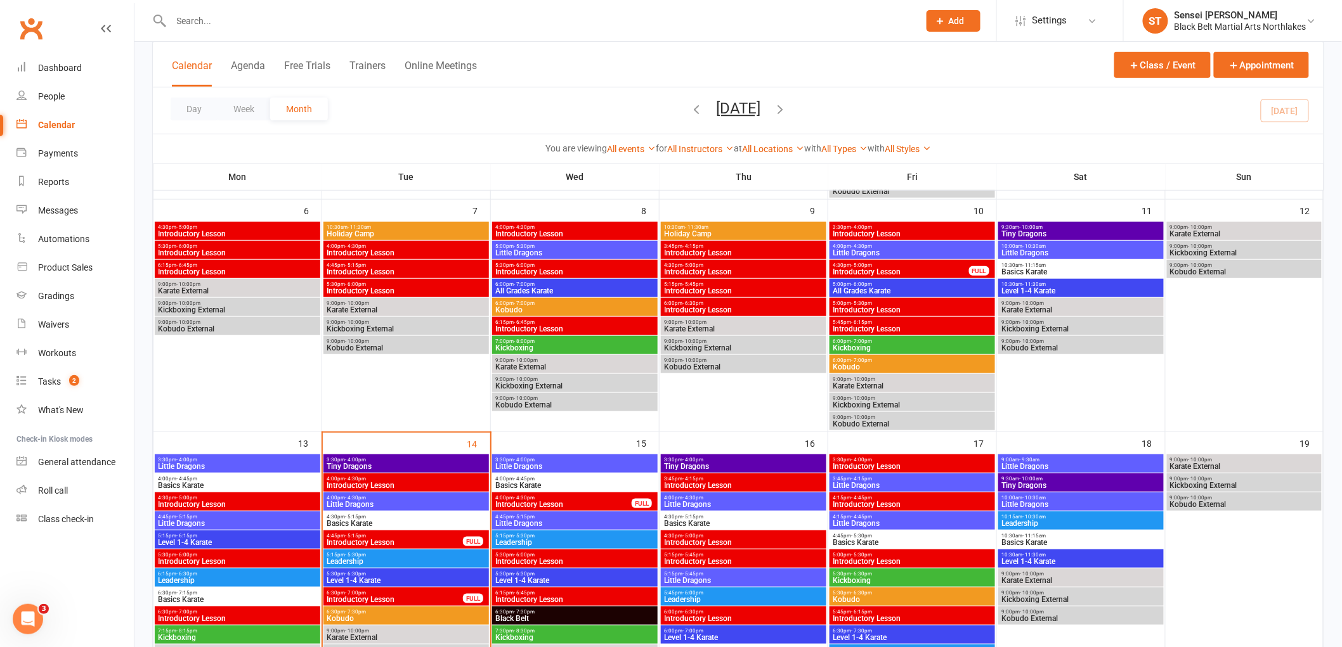
click at [377, 464] on span "Tiny Dragons" at bounding box center [406, 467] width 160 height 8
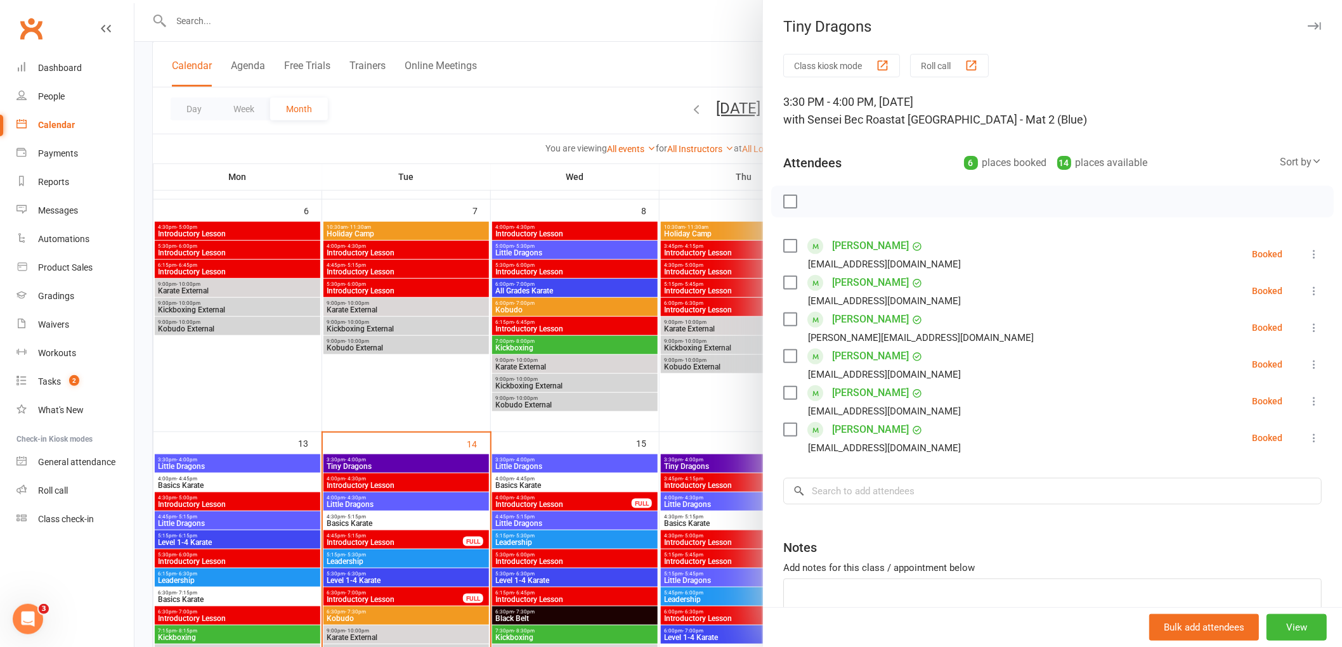
click at [783, 198] on label at bounding box center [789, 201] width 13 height 13
click at [812, 198] on icon "button" at bounding box center [818, 202] width 14 height 14
click at [841, 491] on input "search" at bounding box center [1052, 491] width 538 height 27
click at [964, 386] on li "[PERSON_NAME] [EMAIL_ADDRESS][DOMAIN_NAME] Attended More info Remove [PERSON_NA…" at bounding box center [1052, 401] width 538 height 37
click at [787, 200] on label at bounding box center [789, 201] width 13 height 13
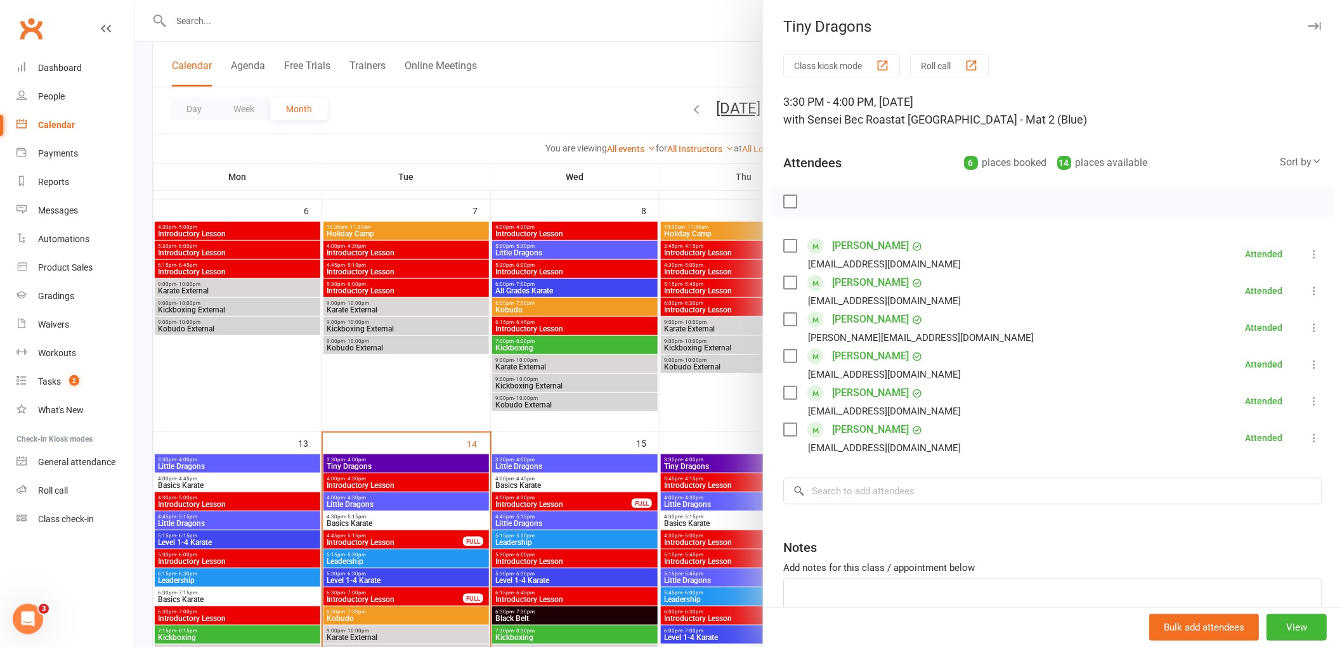
click at [398, 384] on div at bounding box center [737, 323] width 1207 height 647
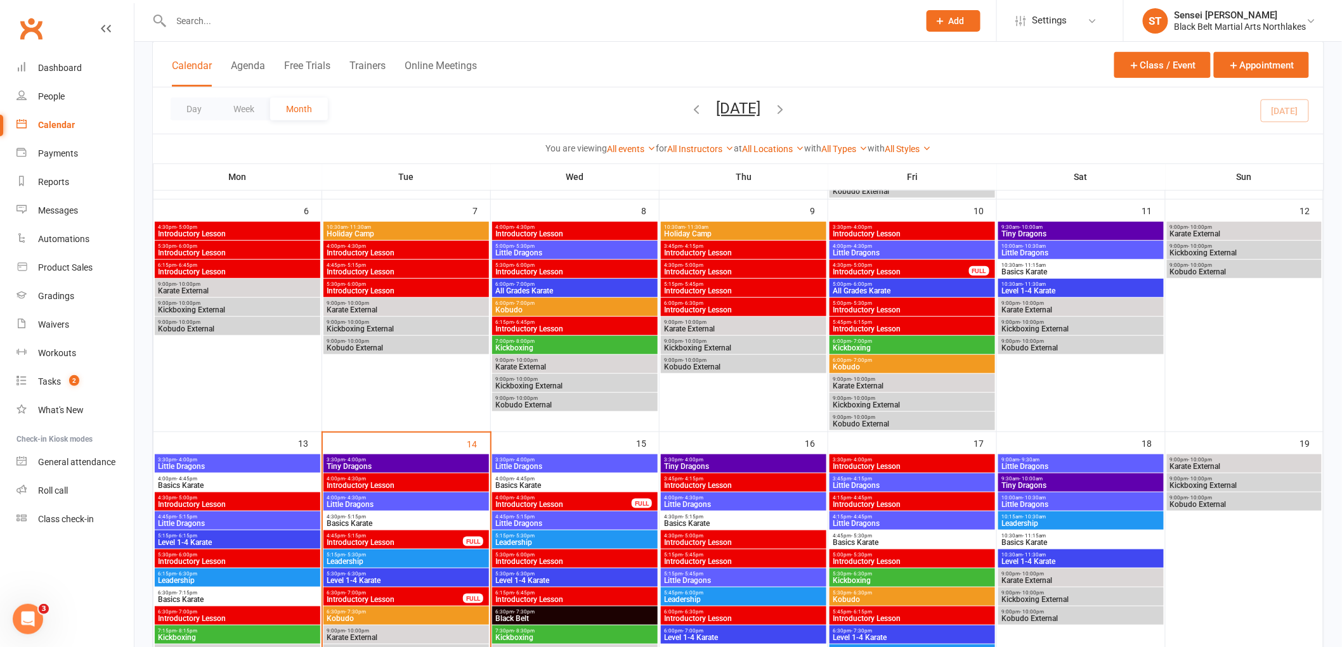
click at [403, 522] on span "Basics Karate" at bounding box center [406, 524] width 160 height 8
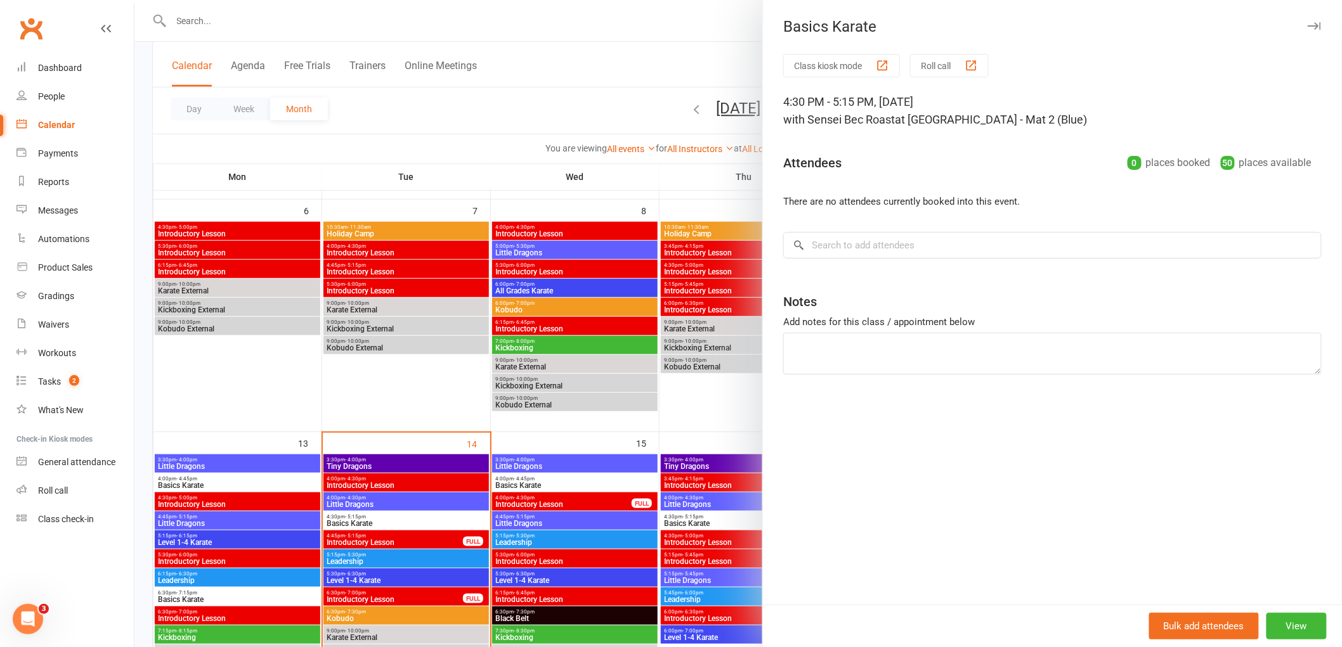
click at [463, 93] on div at bounding box center [737, 323] width 1207 height 647
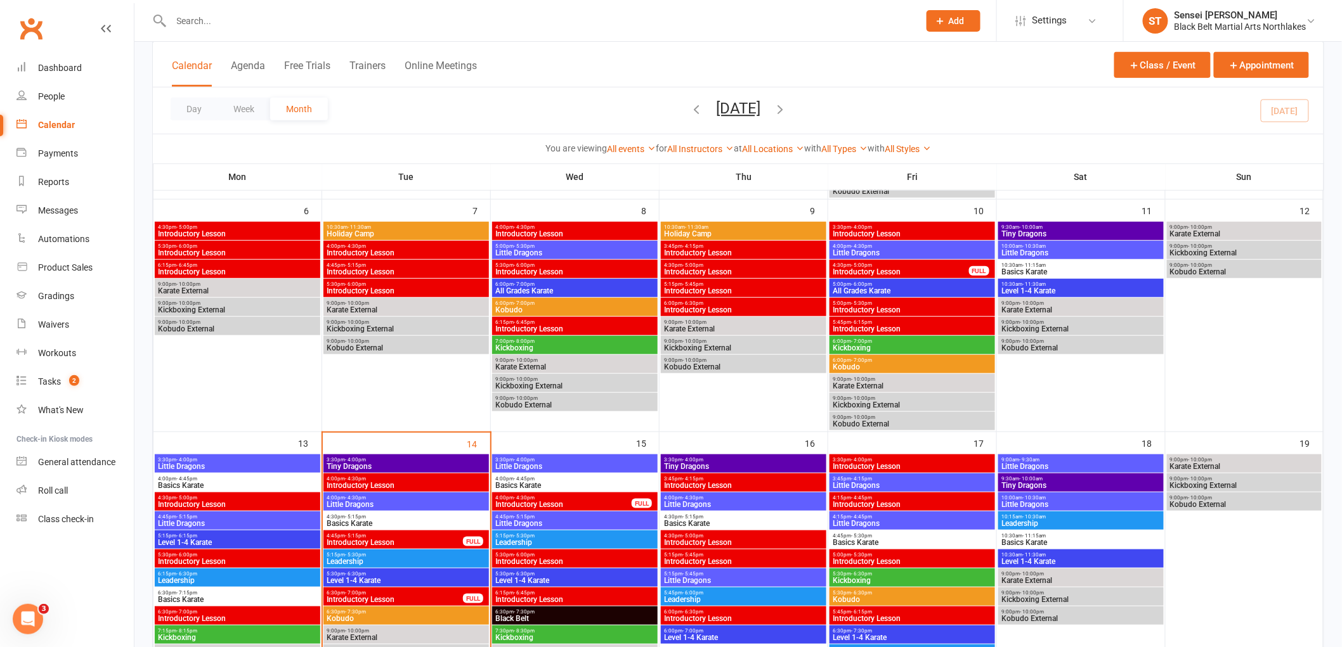
click at [531, 482] on span "Basics Karate" at bounding box center [575, 486] width 160 height 8
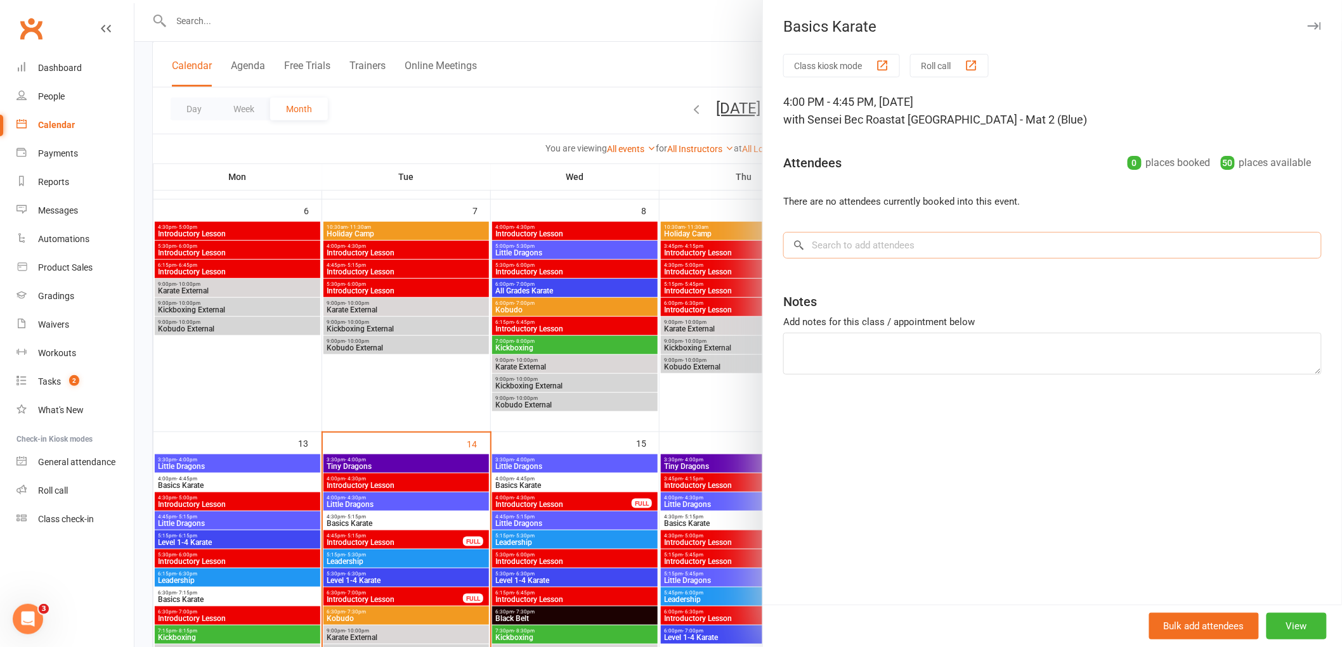
click at [820, 243] on input "search" at bounding box center [1052, 245] width 538 height 27
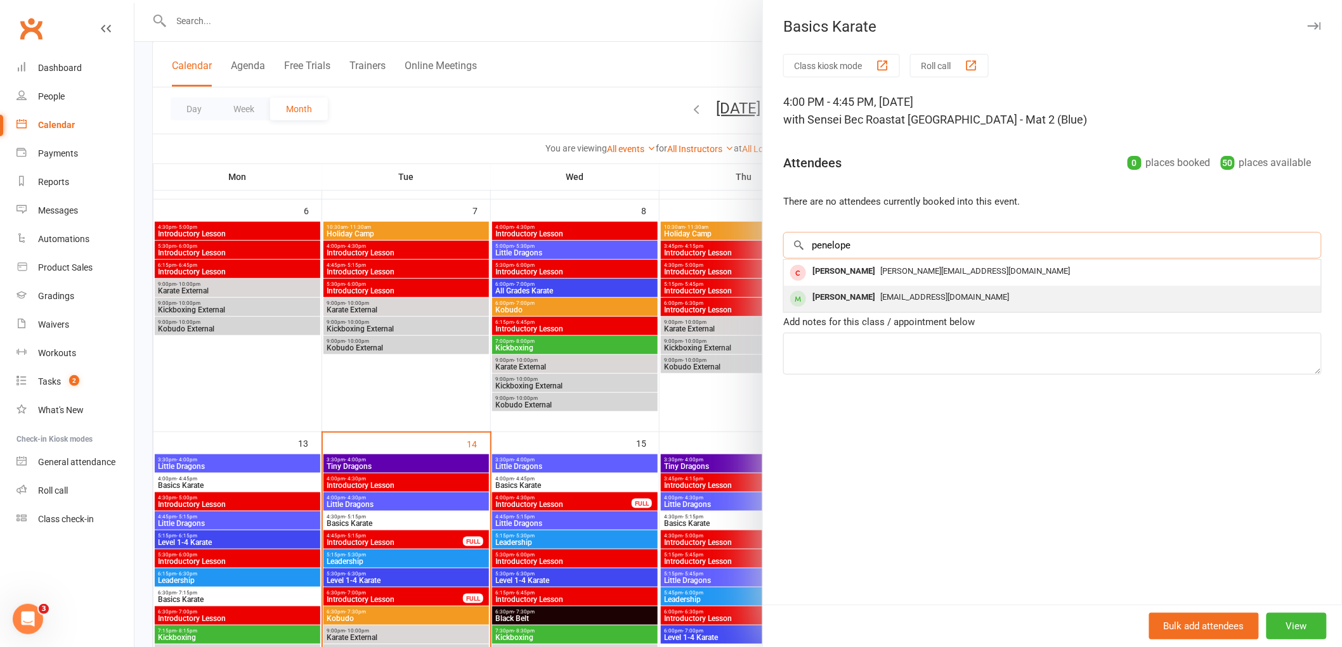
type input "penelope"
click at [829, 295] on div "[PERSON_NAME]" at bounding box center [843, 297] width 73 height 18
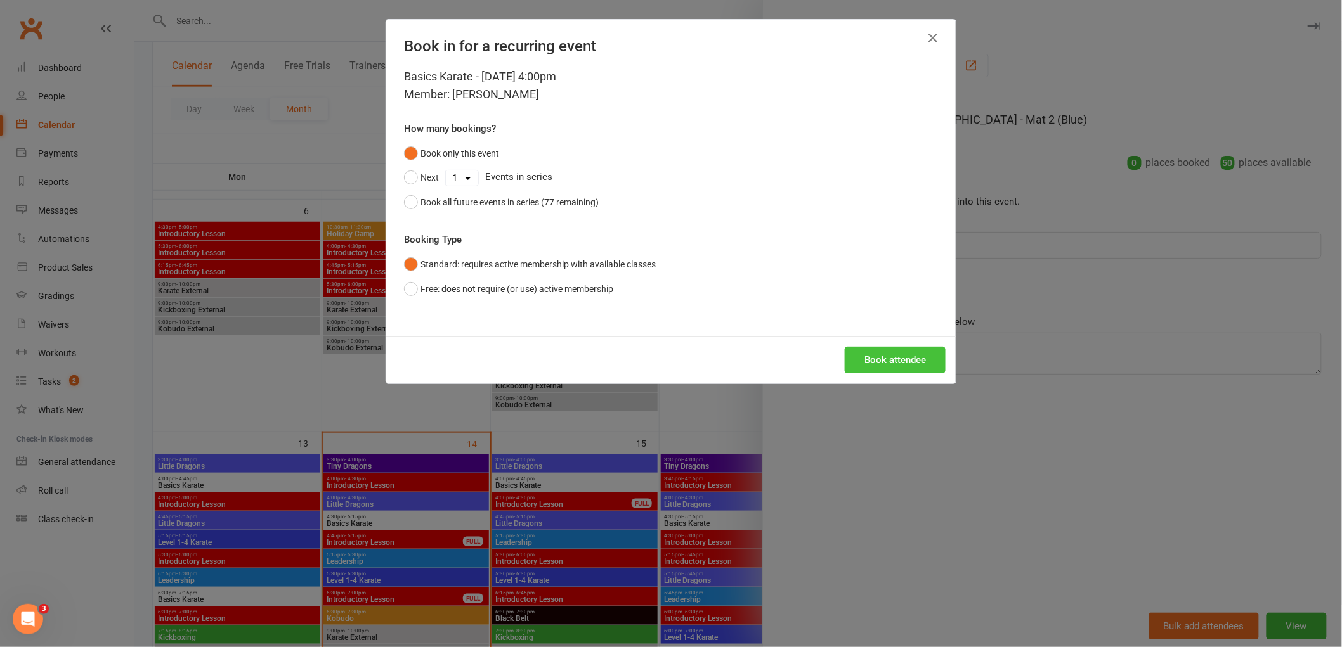
click at [898, 349] on button "Book attendee" at bounding box center [895, 360] width 101 height 27
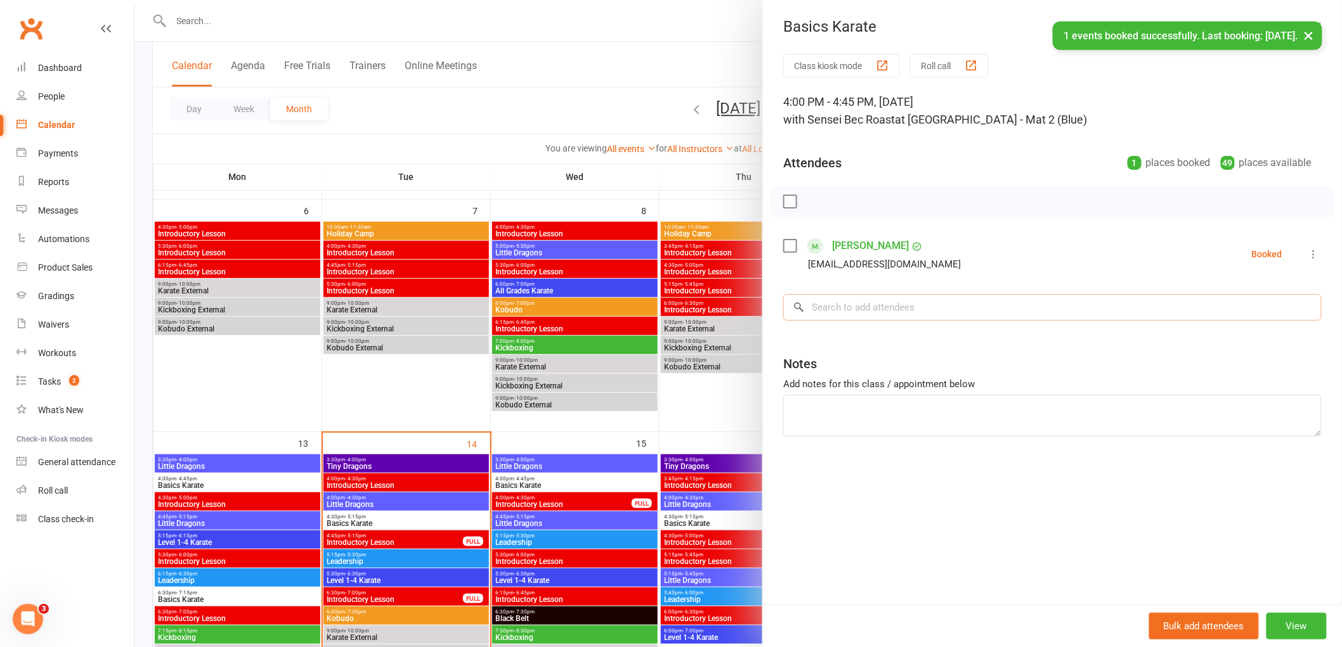
click at [845, 294] on input "search" at bounding box center [1052, 307] width 538 height 27
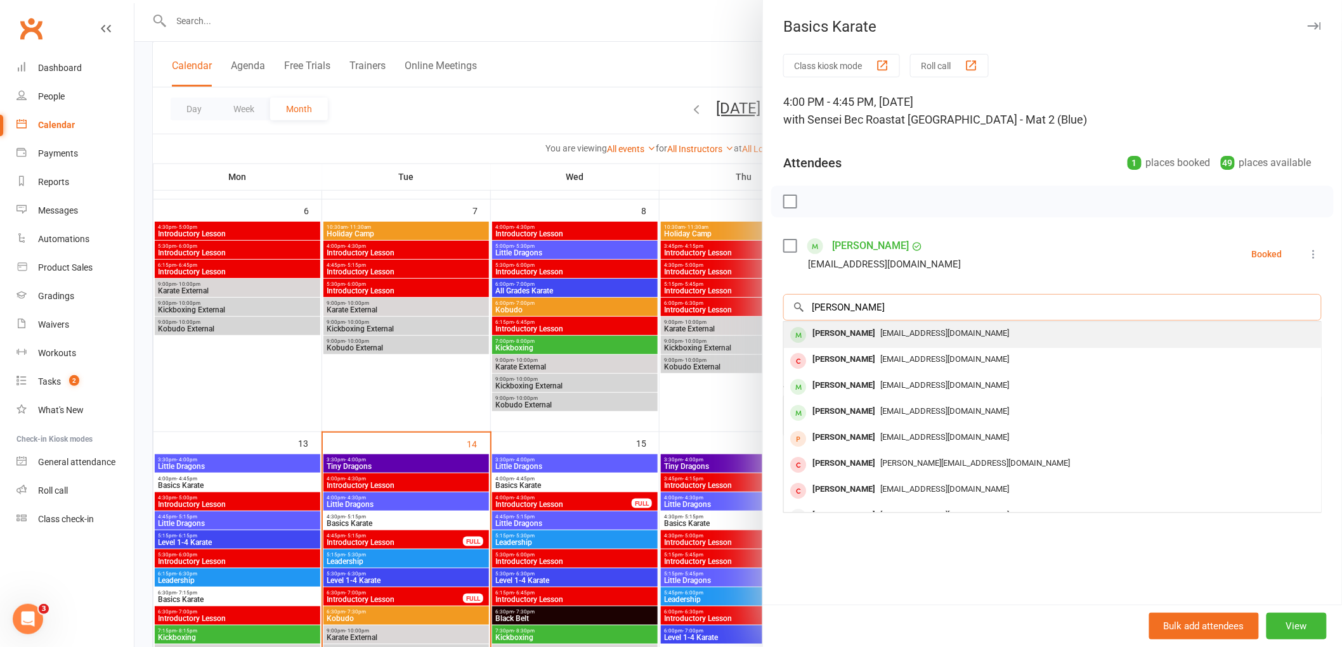
type input "[PERSON_NAME]"
click at [828, 340] on div "[PERSON_NAME]" at bounding box center [843, 334] width 73 height 18
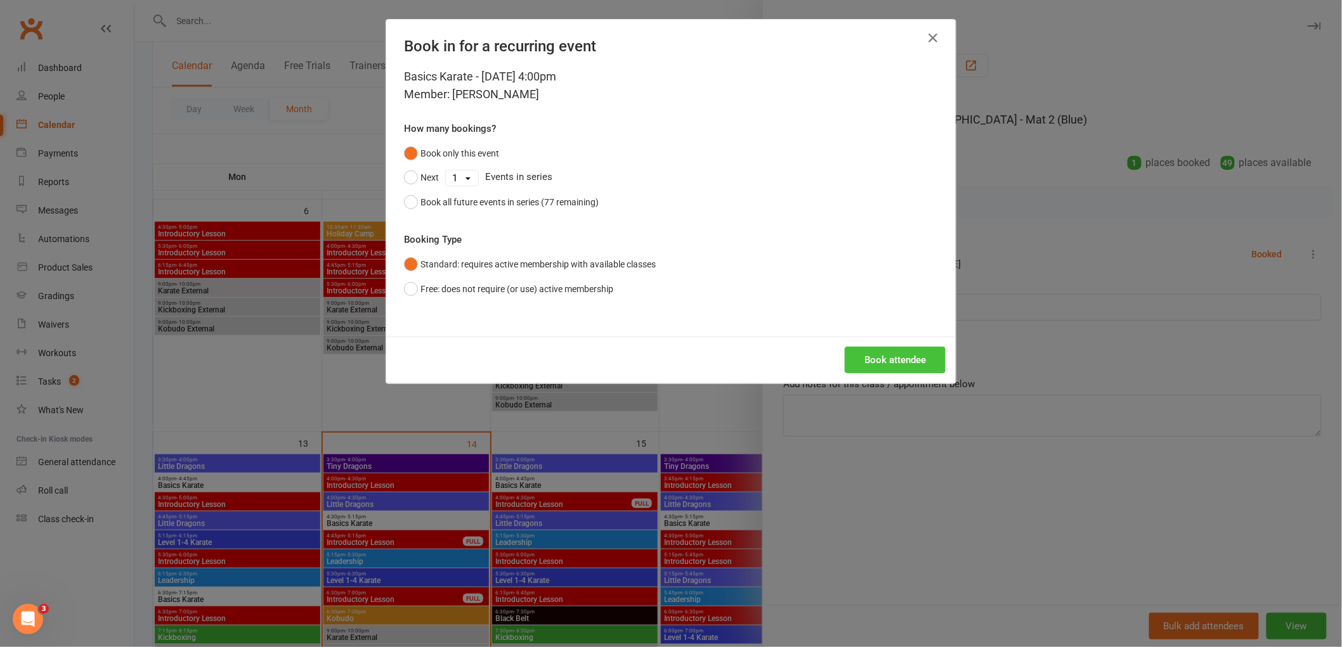
click at [862, 363] on button "Book attendee" at bounding box center [895, 360] width 101 height 27
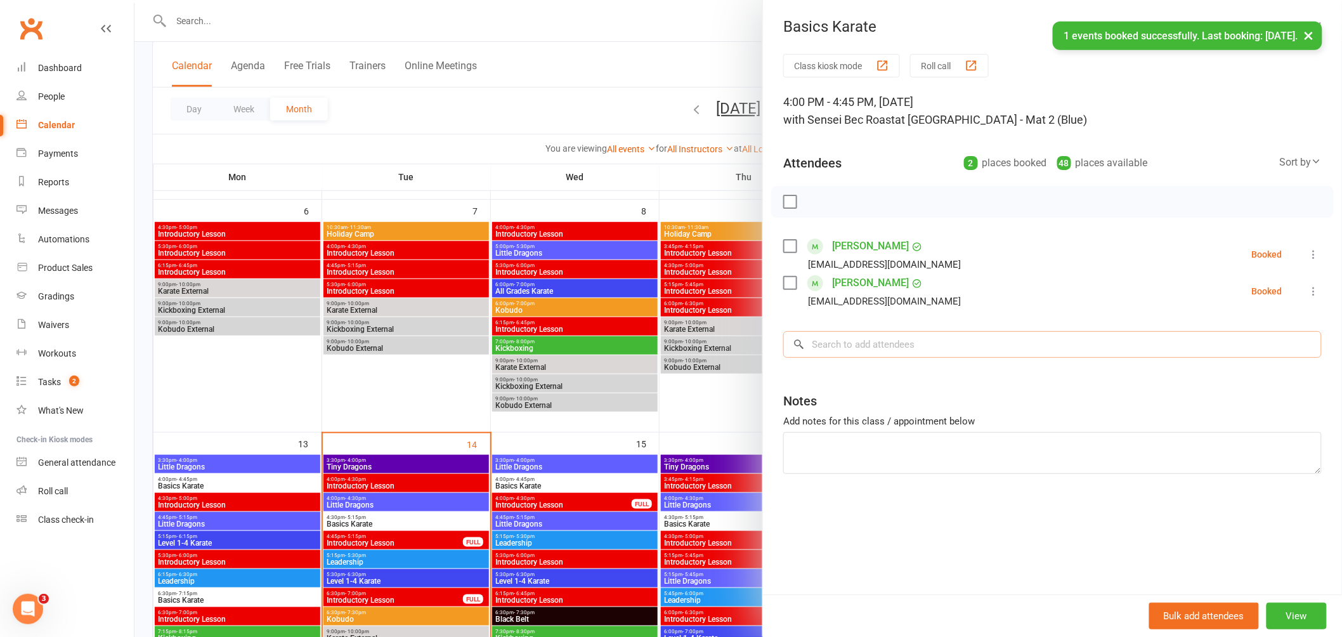
click at [844, 334] on input "search" at bounding box center [1052, 344] width 538 height 27
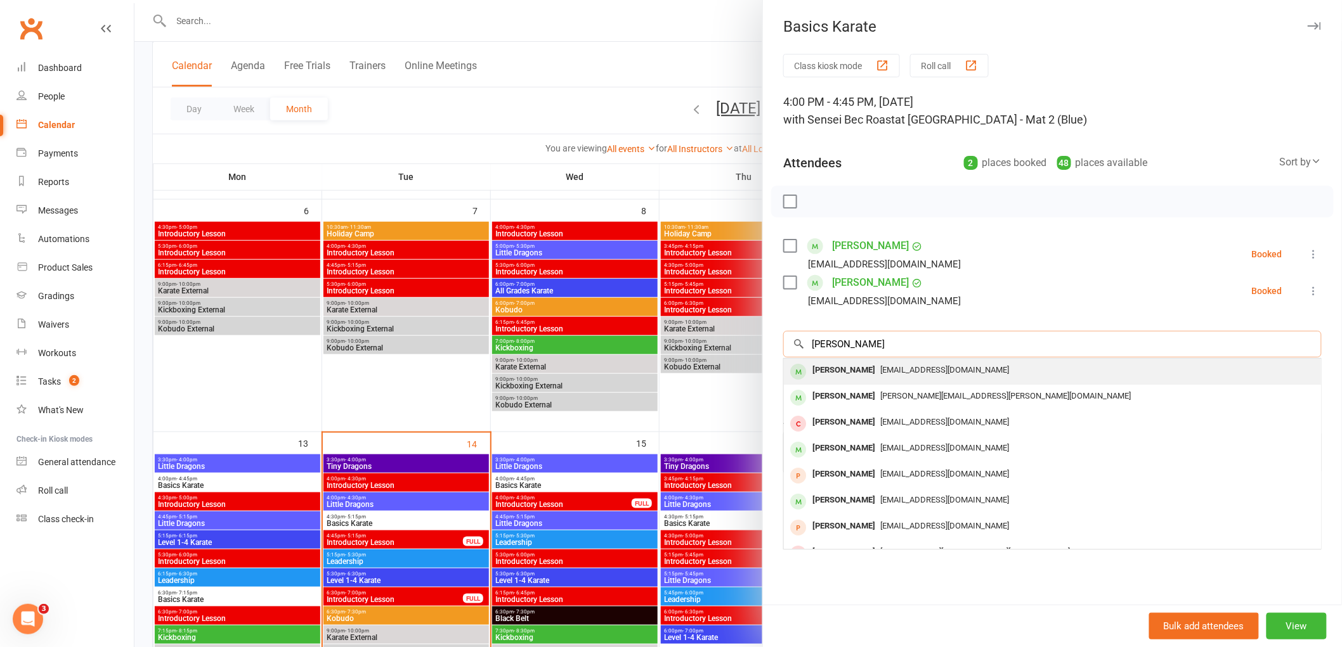
type input "[PERSON_NAME]"
click at [843, 372] on div "[PERSON_NAME]" at bounding box center [843, 370] width 73 height 18
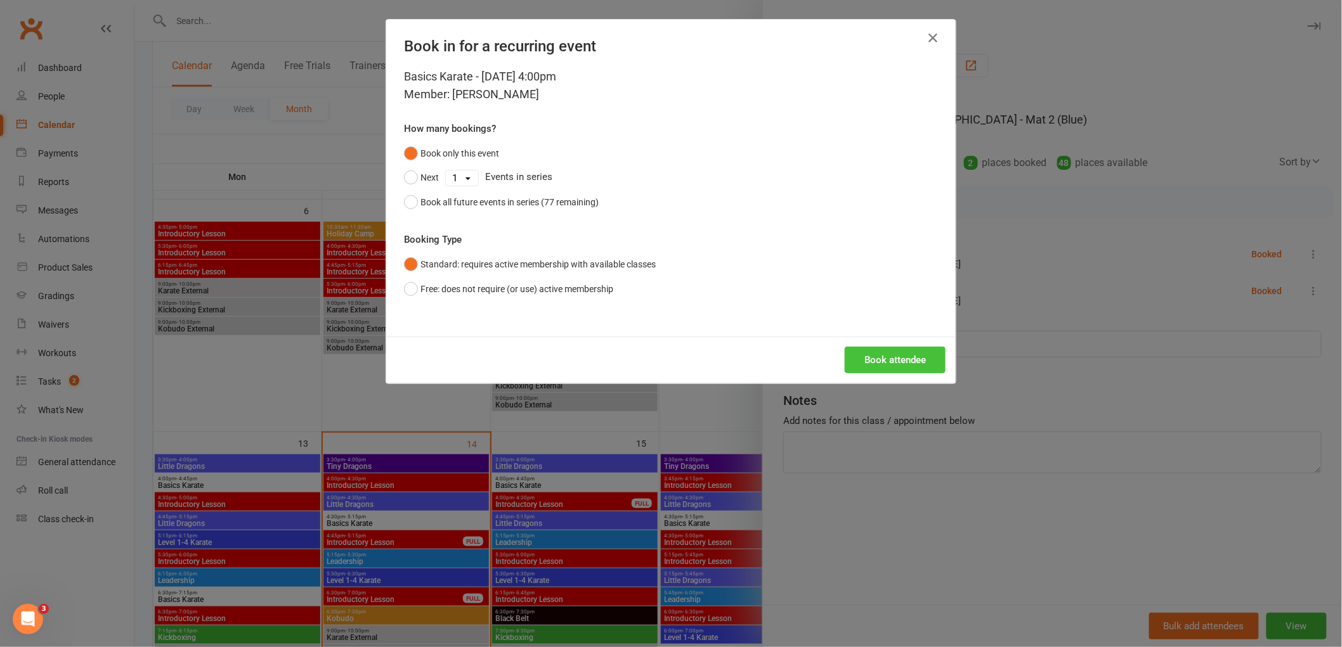
click at [882, 356] on button "Book attendee" at bounding box center [895, 360] width 101 height 27
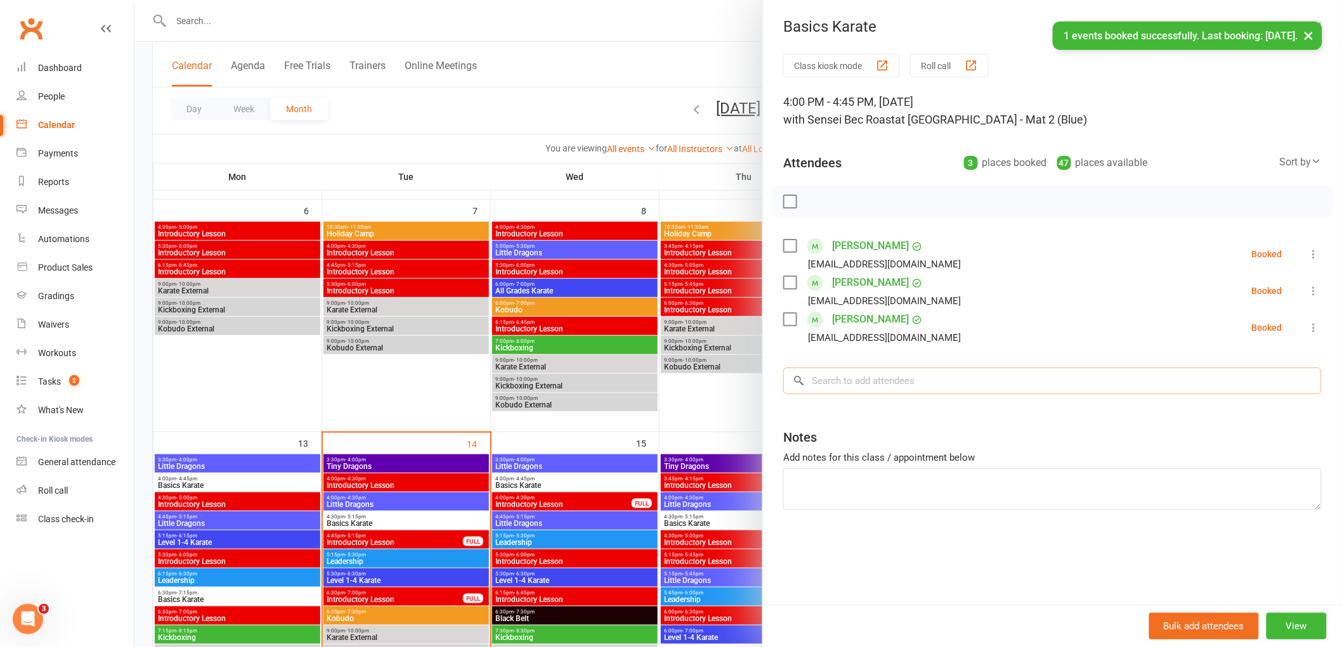
click at [857, 377] on input "search" at bounding box center [1052, 381] width 538 height 27
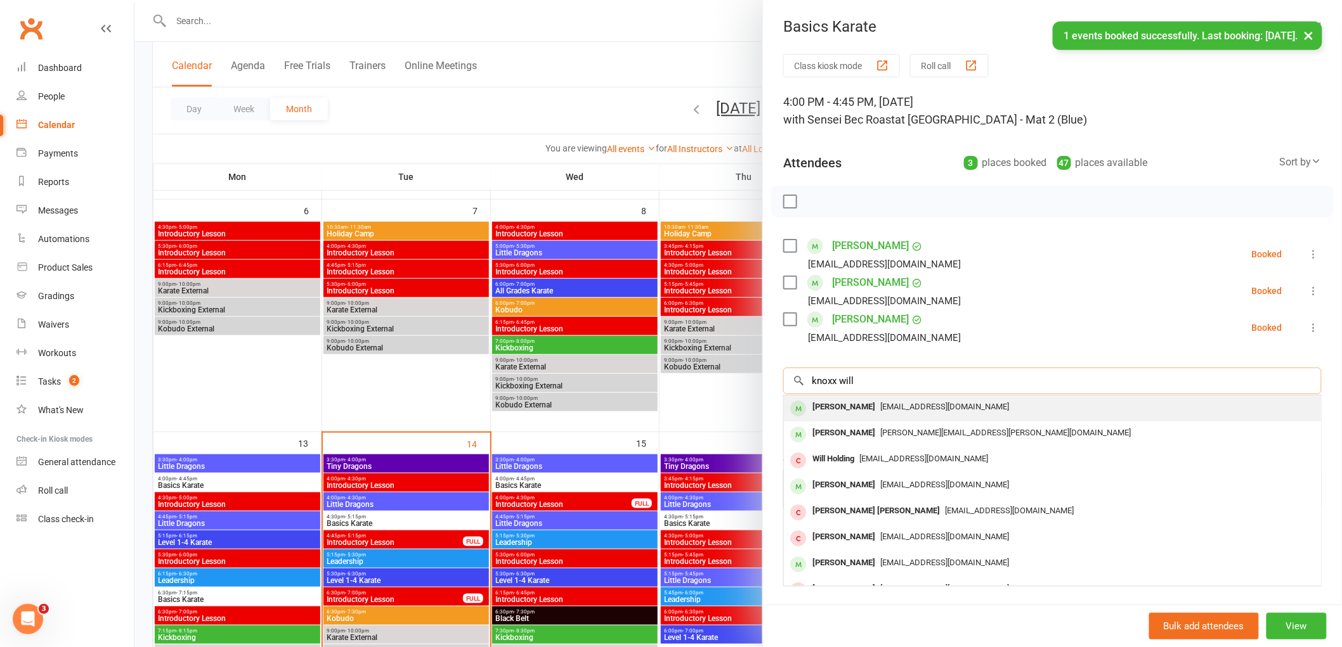
type input "knoxx will"
click at [847, 410] on div "[PERSON_NAME]" at bounding box center [843, 407] width 73 height 18
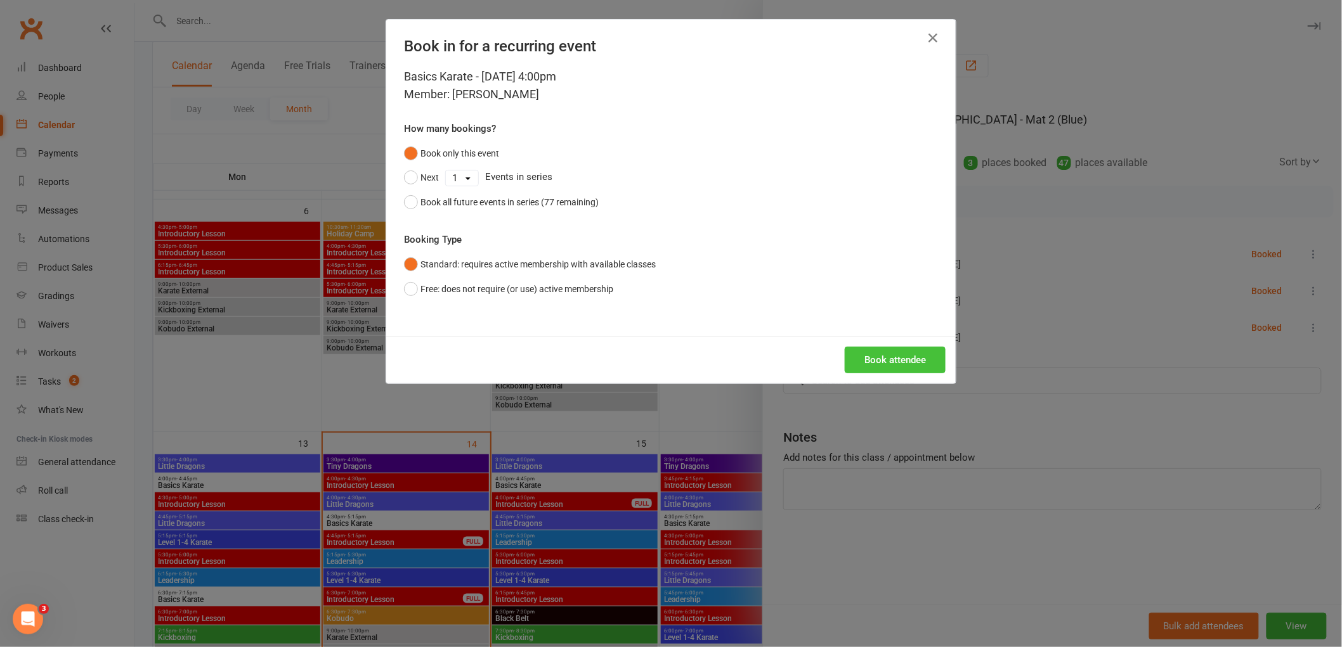
click at [890, 356] on button "Book attendee" at bounding box center [895, 360] width 101 height 27
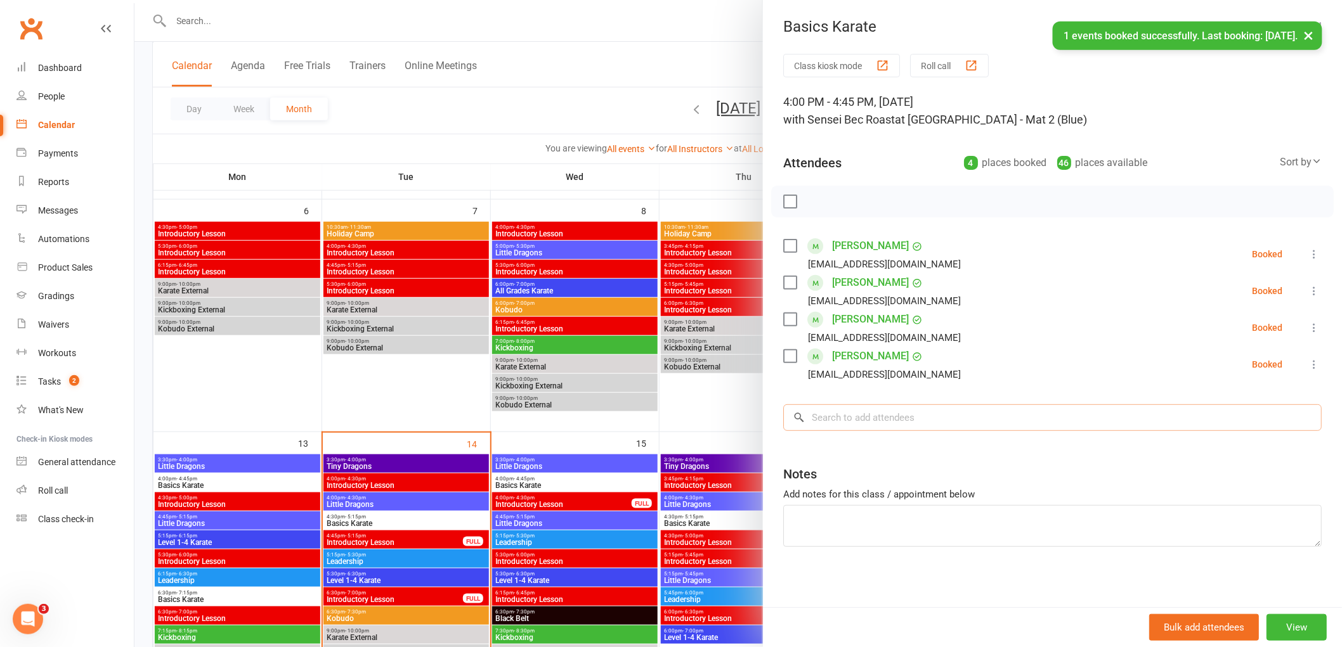
click at [845, 420] on input "search" at bounding box center [1052, 418] width 538 height 27
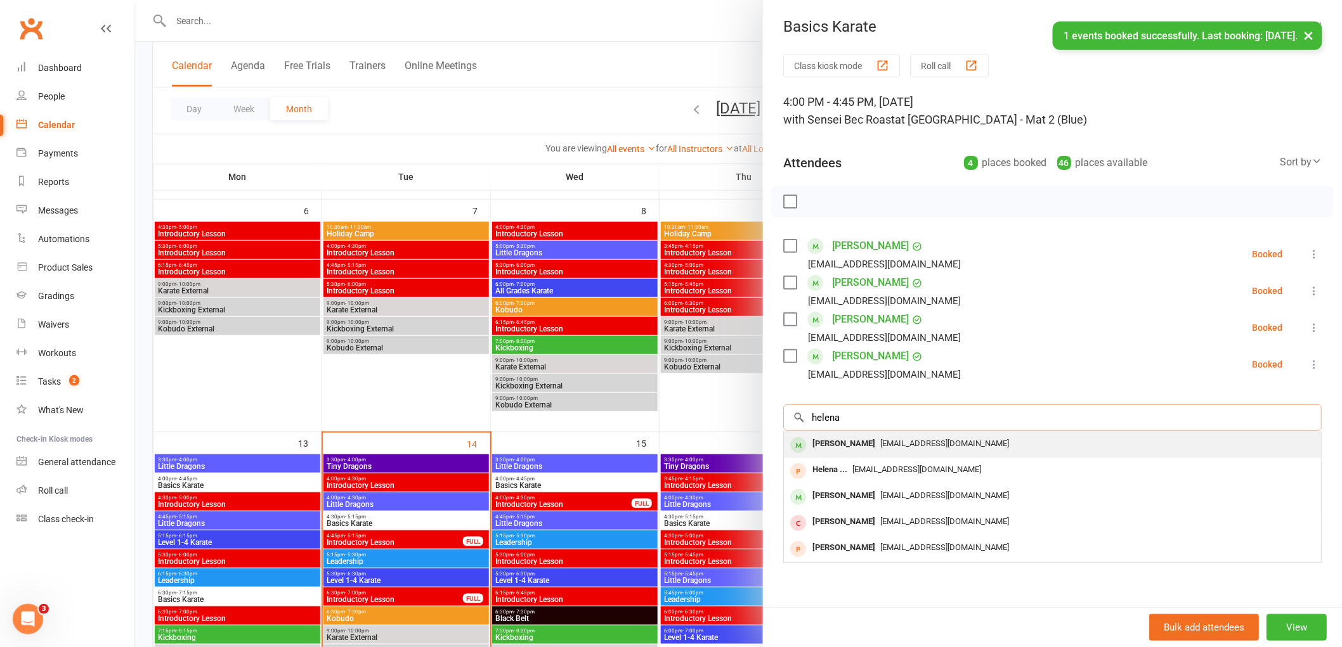
type input "helena"
click at [815, 452] on div "[PERSON_NAME]" at bounding box center [843, 444] width 73 height 18
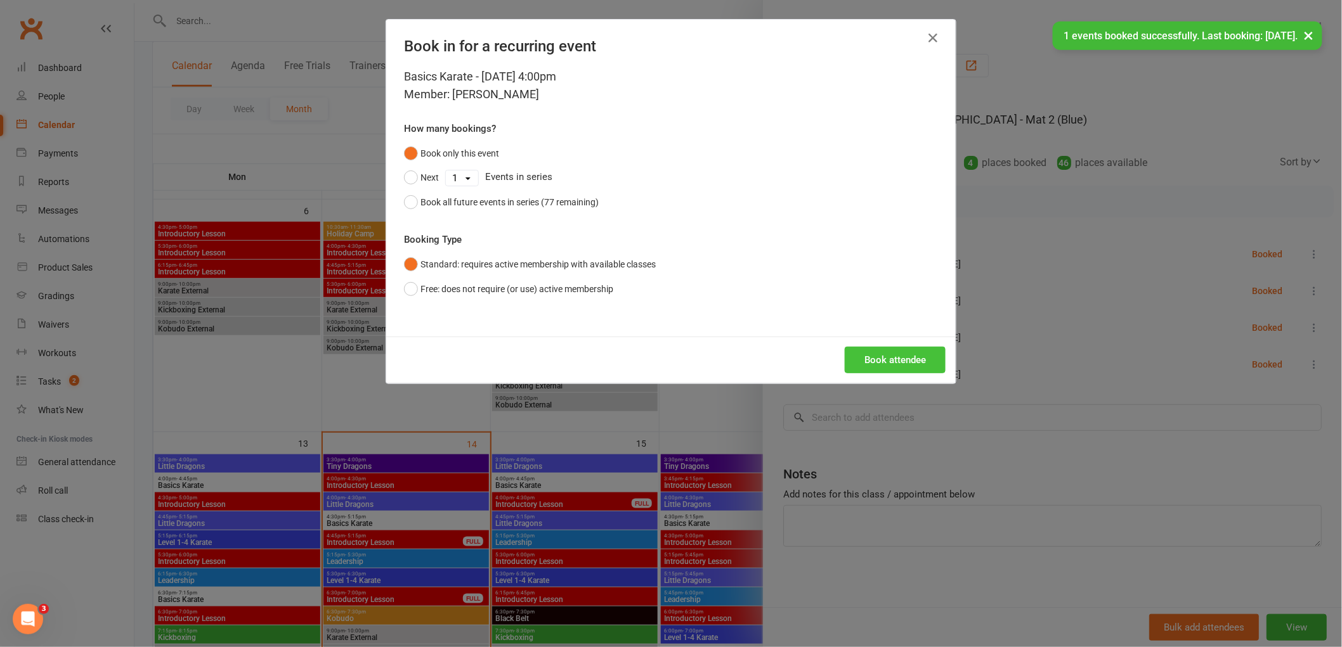
click at [865, 370] on button "Book attendee" at bounding box center [895, 360] width 101 height 27
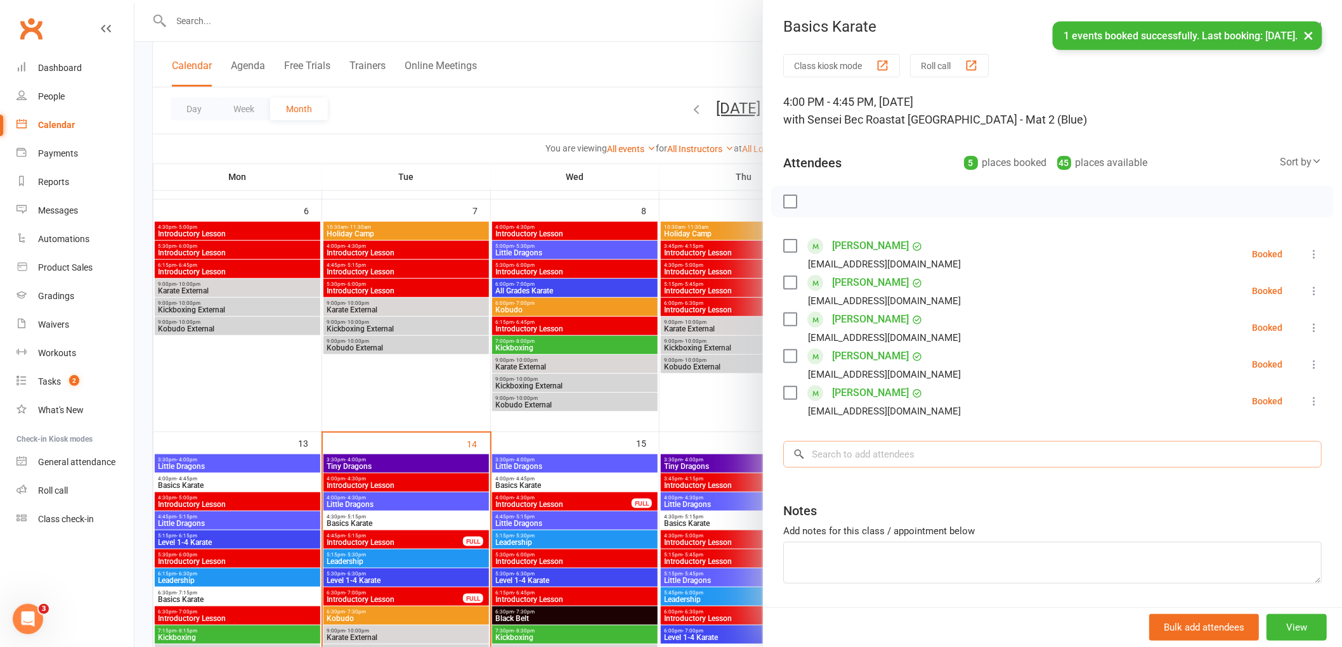
click at [840, 458] on input "search" at bounding box center [1052, 454] width 538 height 27
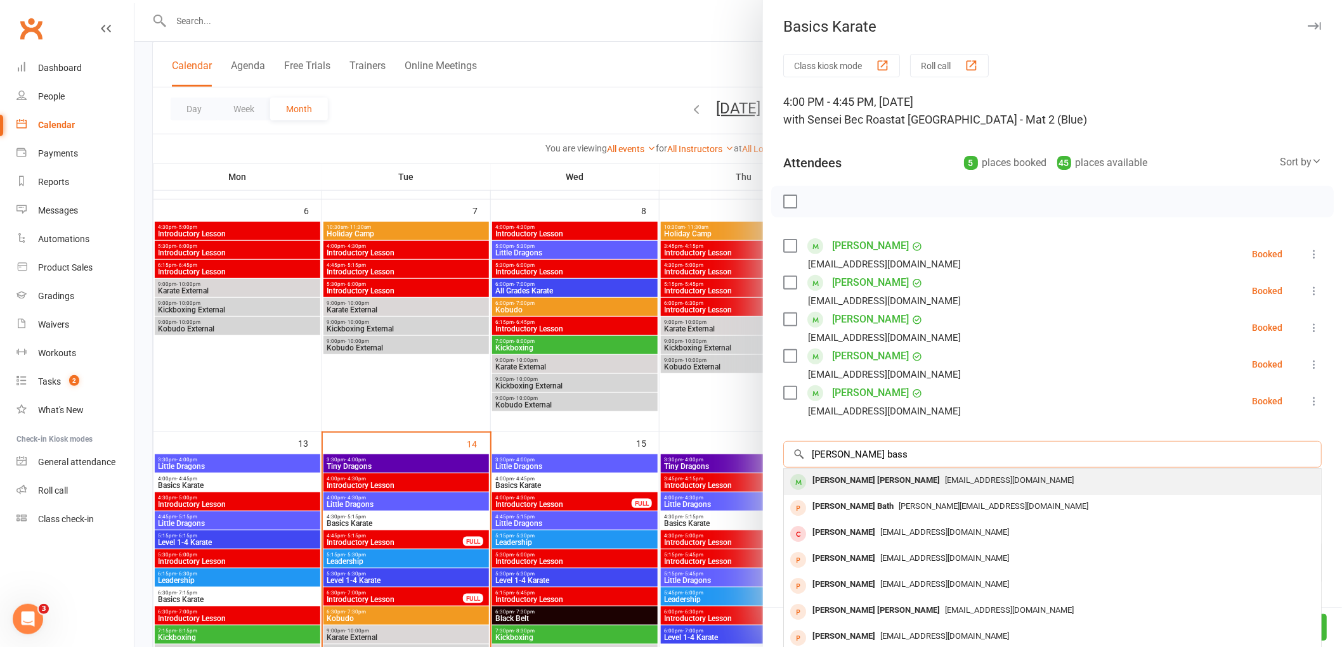
type input "[PERSON_NAME] bass"
click at [845, 474] on div "[PERSON_NAME] [PERSON_NAME]" at bounding box center [876, 481] width 138 height 18
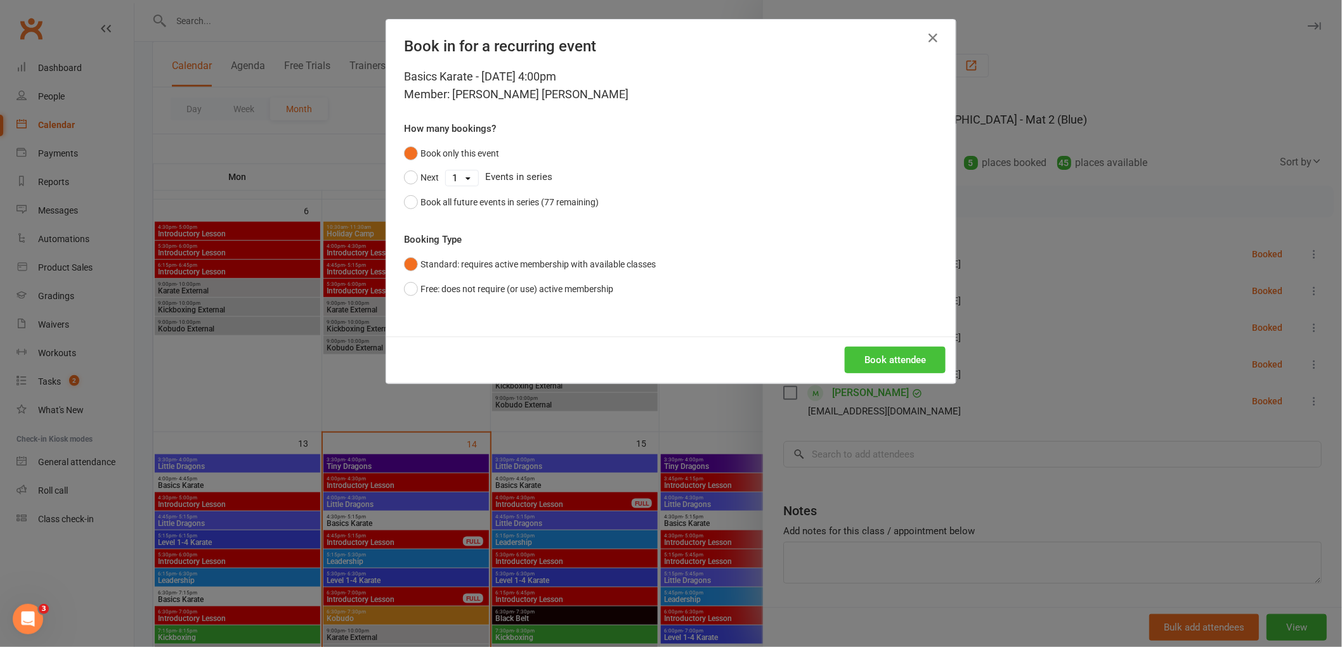
click at [907, 360] on button "Book attendee" at bounding box center [895, 360] width 101 height 27
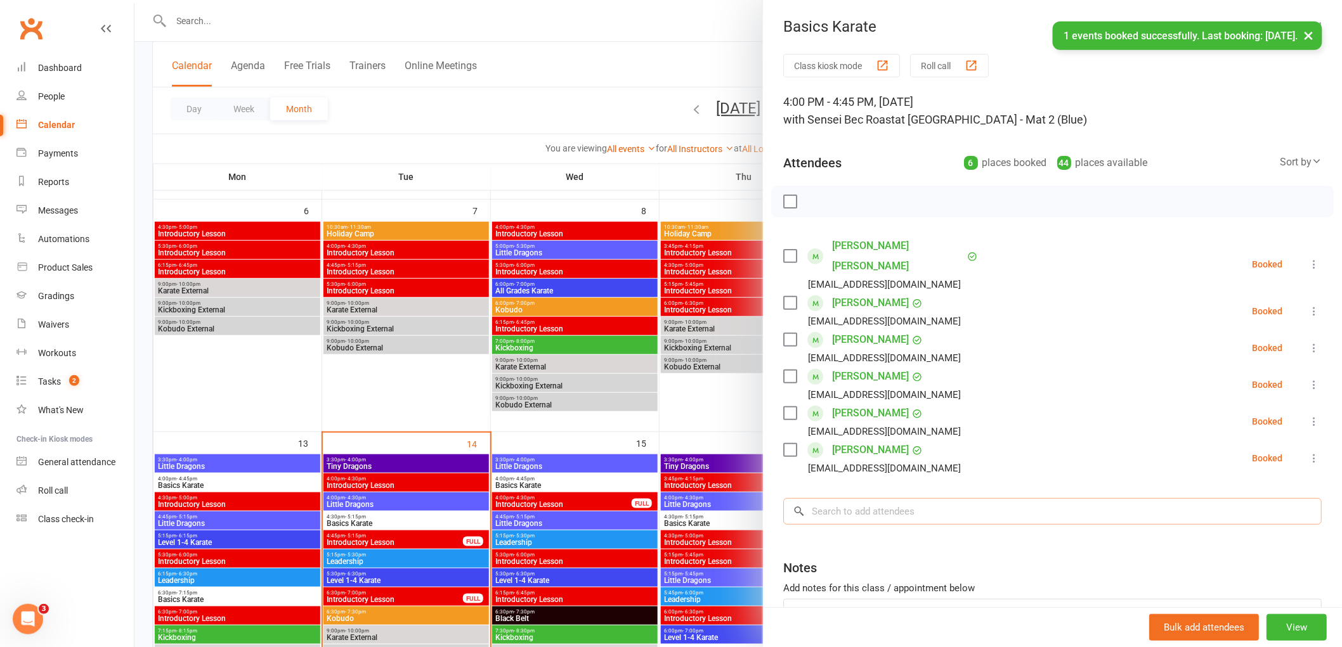
click at [897, 498] on input "search" at bounding box center [1052, 511] width 538 height 27
click at [783, 197] on label at bounding box center [789, 201] width 13 height 13
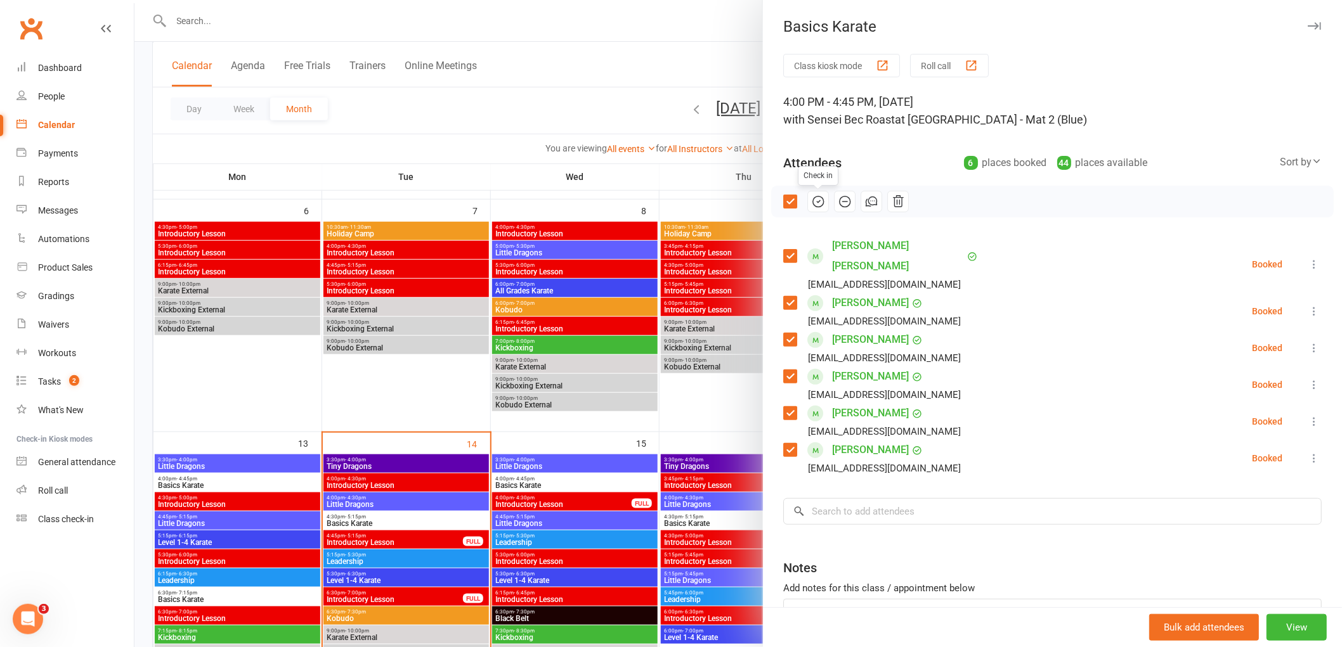
click at [812, 200] on icon "button" at bounding box center [818, 202] width 14 height 14
click at [877, 498] on input "search" at bounding box center [1052, 511] width 538 height 27
click at [783, 197] on label at bounding box center [789, 201] width 13 height 13
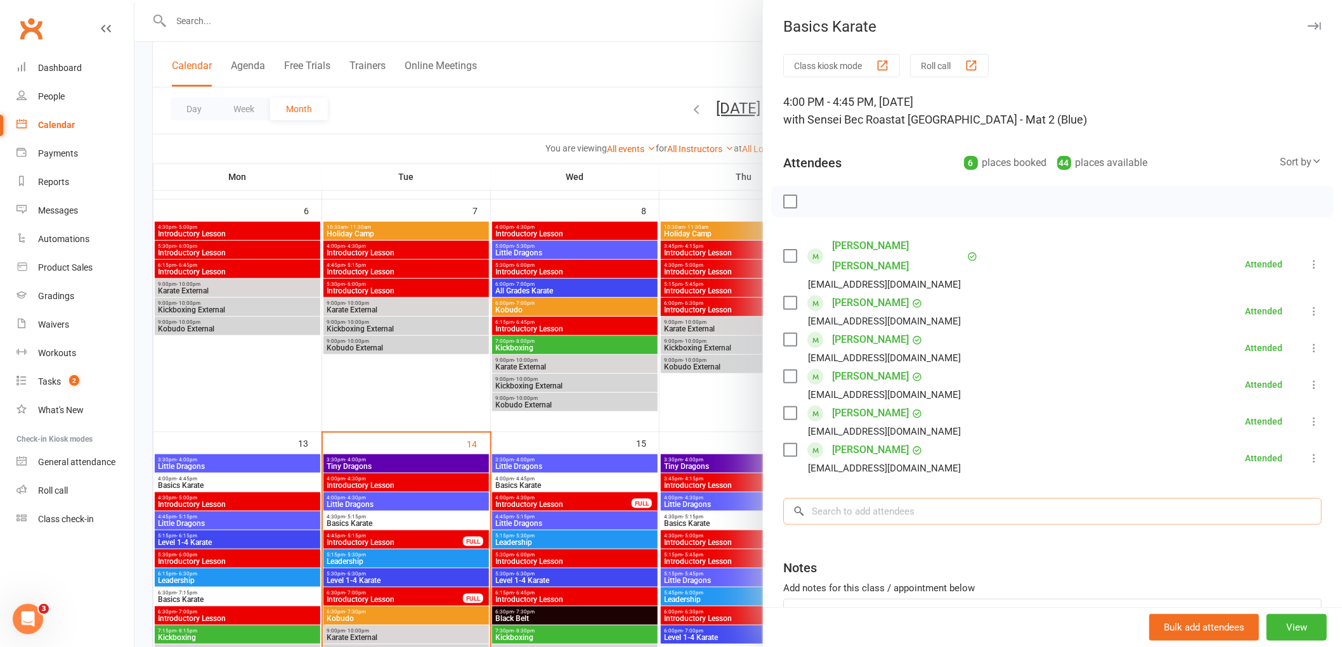
click at [847, 498] on input "search" at bounding box center [1052, 511] width 538 height 27
drag, startPoint x: 619, startPoint y: 65, endPoint x: 613, endPoint y: 70, distance: 8.3
click at [619, 66] on div at bounding box center [737, 323] width 1207 height 647
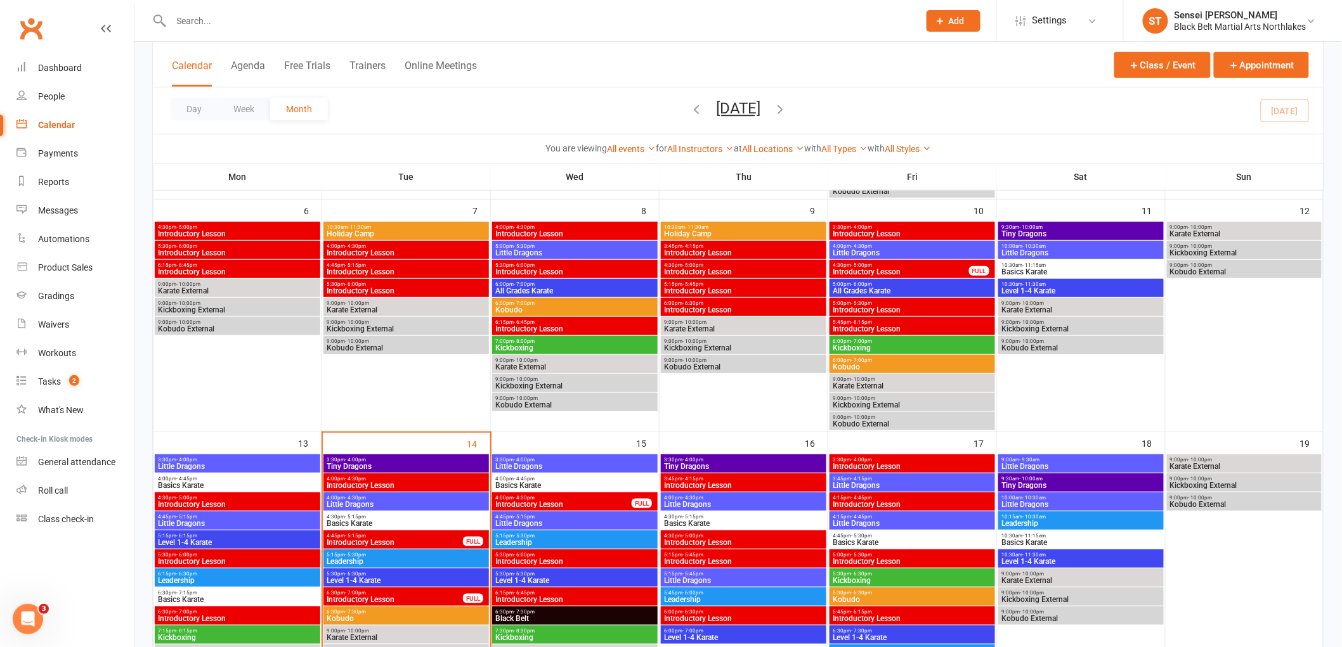
click at [287, 17] on input "text" at bounding box center [538, 21] width 742 height 18
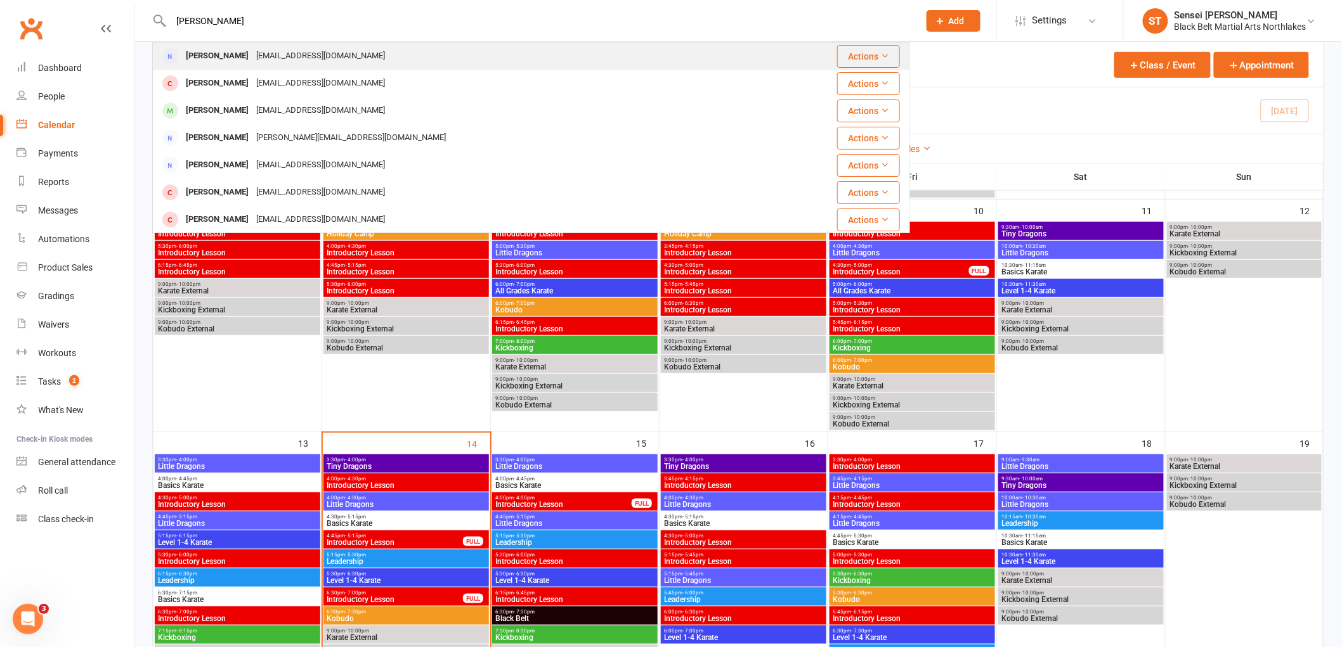
type input "[PERSON_NAME]"
click at [219, 46] on div "[PERSON_NAME] [EMAIL_ADDRESS][DOMAIN_NAME]" at bounding box center [467, 56] width 629 height 26
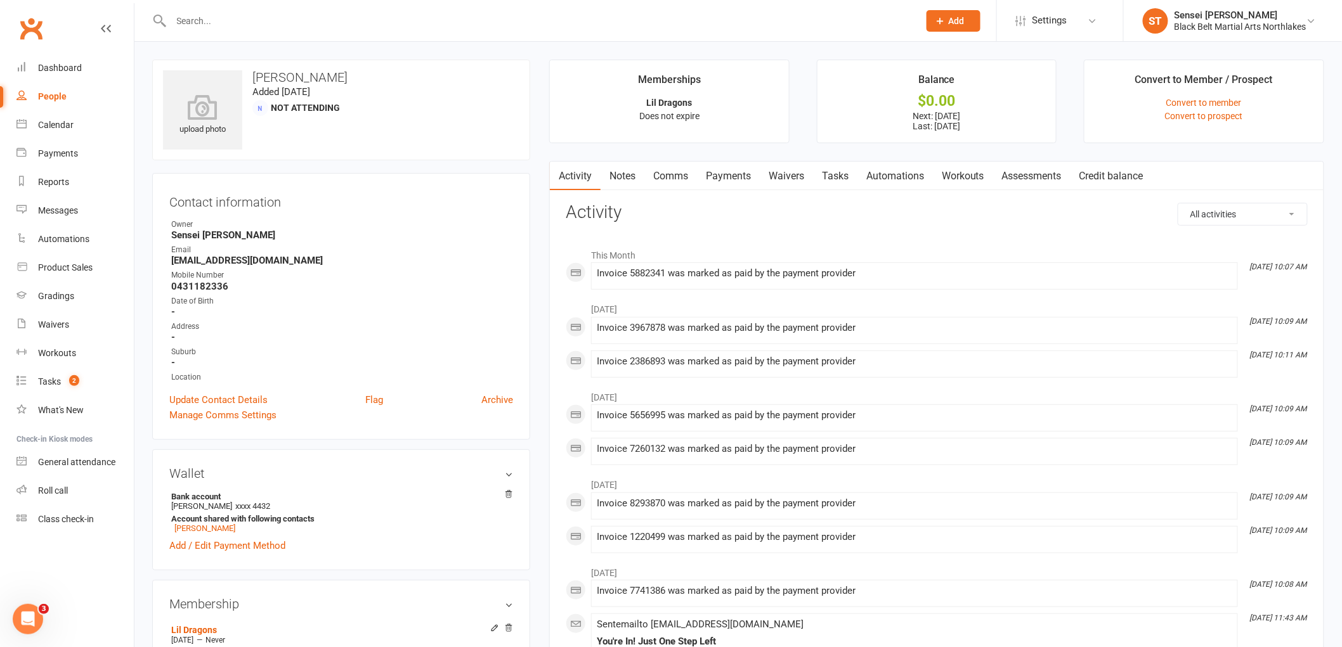
click at [727, 179] on link "Payments" at bounding box center [728, 176] width 63 height 29
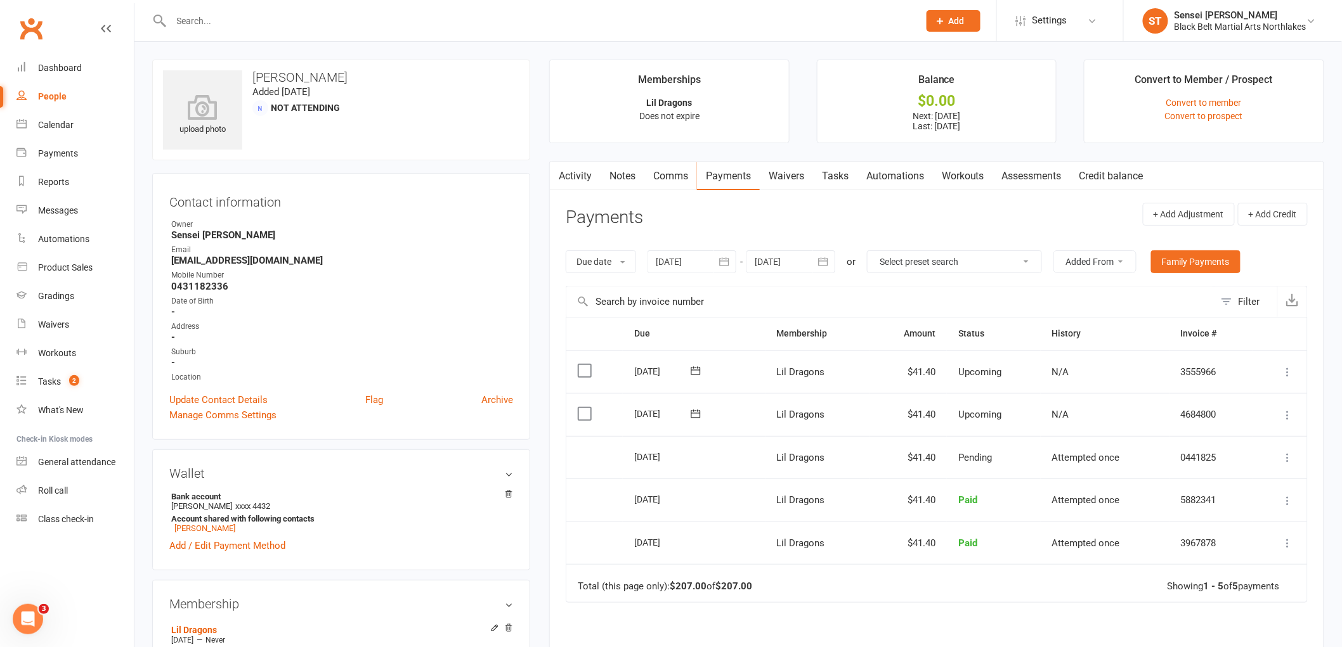
click at [661, 425] on td "[DATE]" at bounding box center [694, 414] width 142 height 43
